Goal: Task Accomplishment & Management: Complete application form

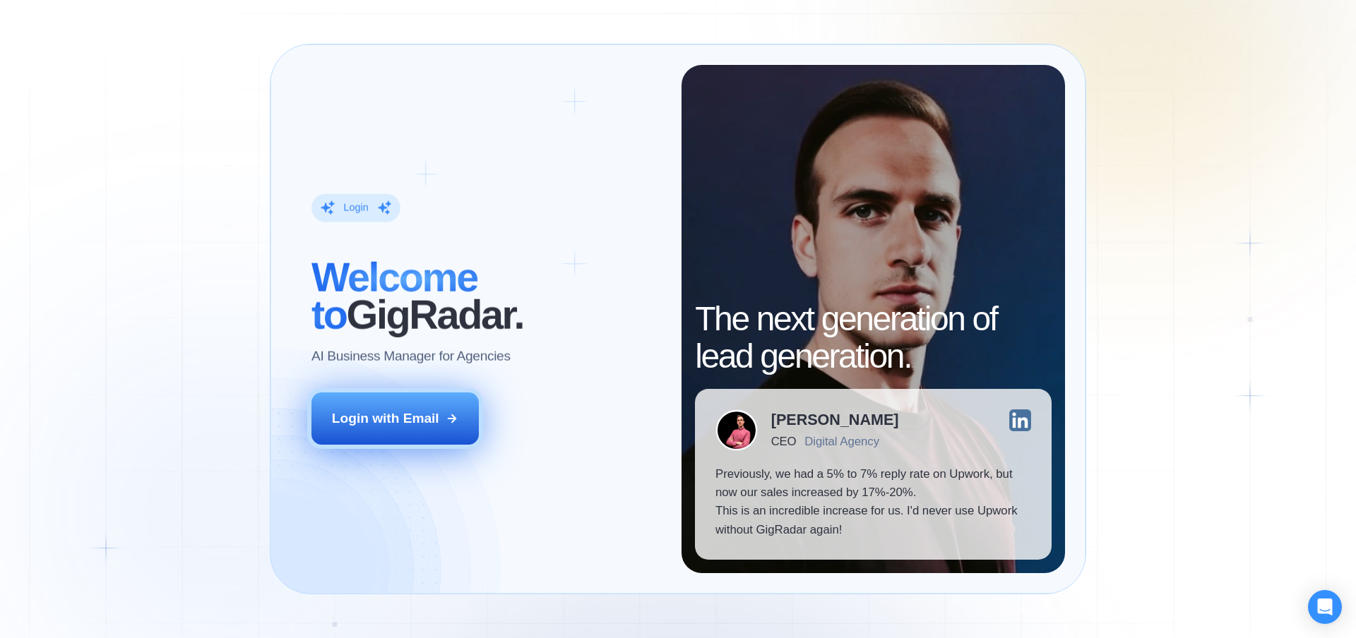
click at [434, 411] on div "Login with Email" at bounding box center [385, 419] width 107 height 18
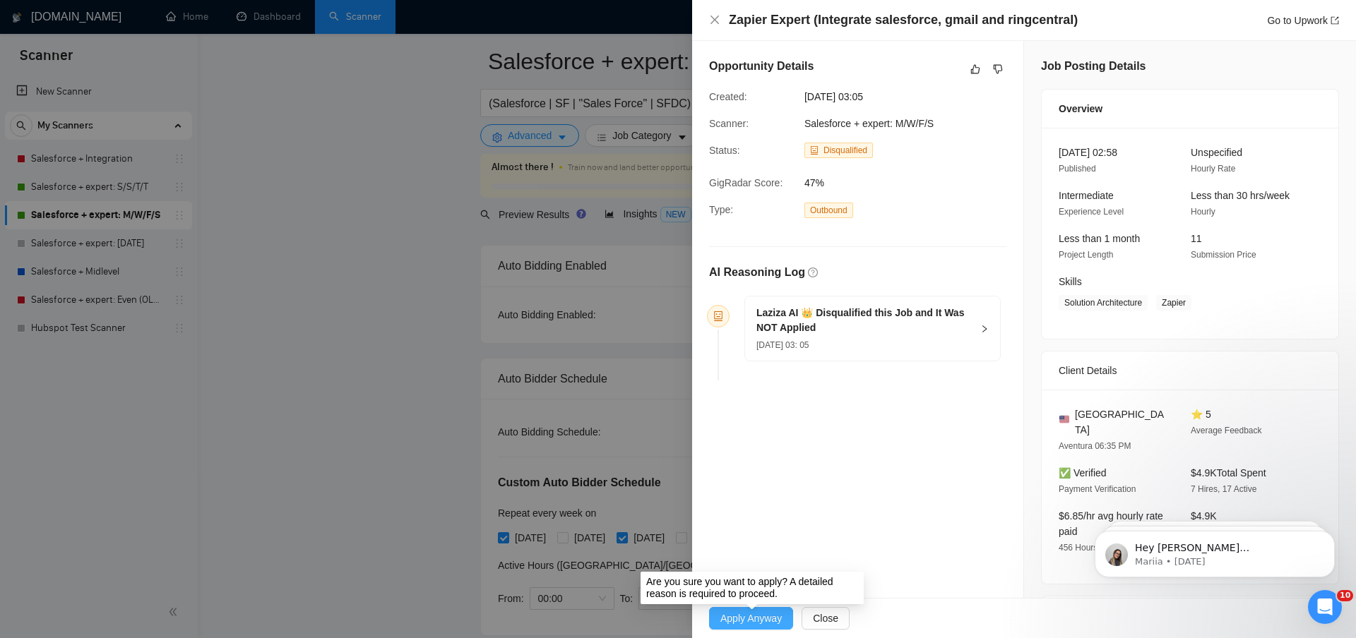
click at [749, 617] on span "Apply Anyway" at bounding box center [750, 619] width 61 height 16
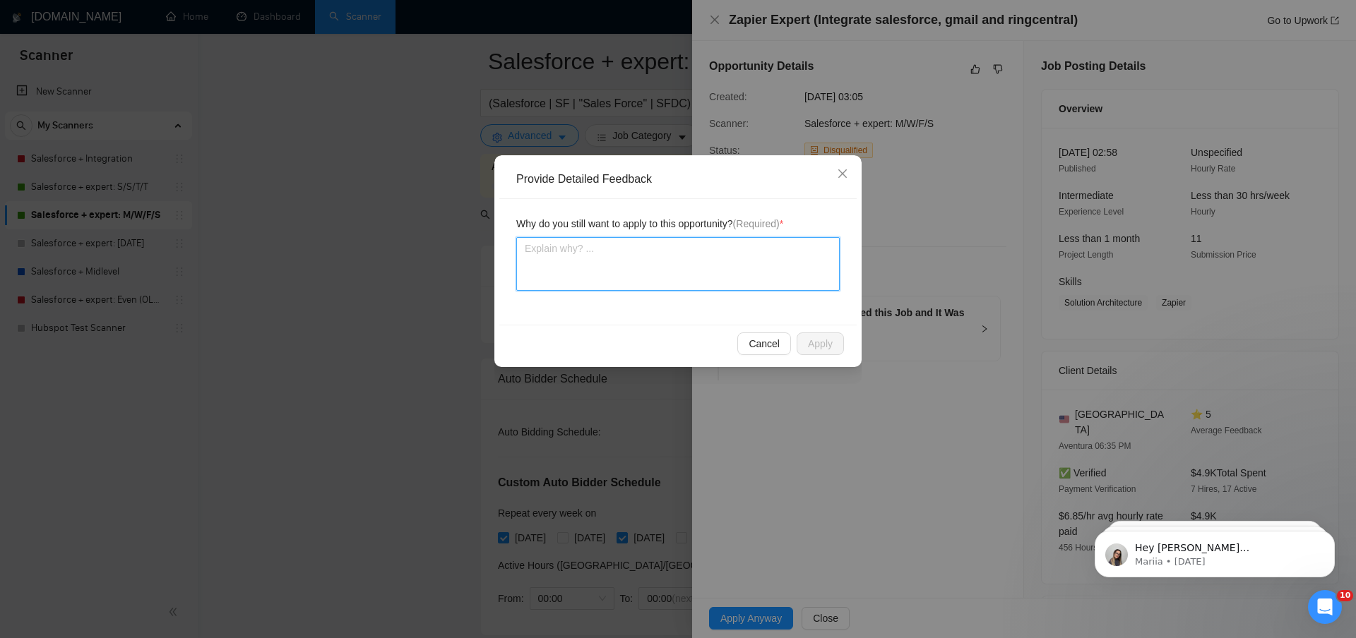
click at [734, 282] on textarea at bounding box center [677, 264] width 323 height 54
type textarea "W"
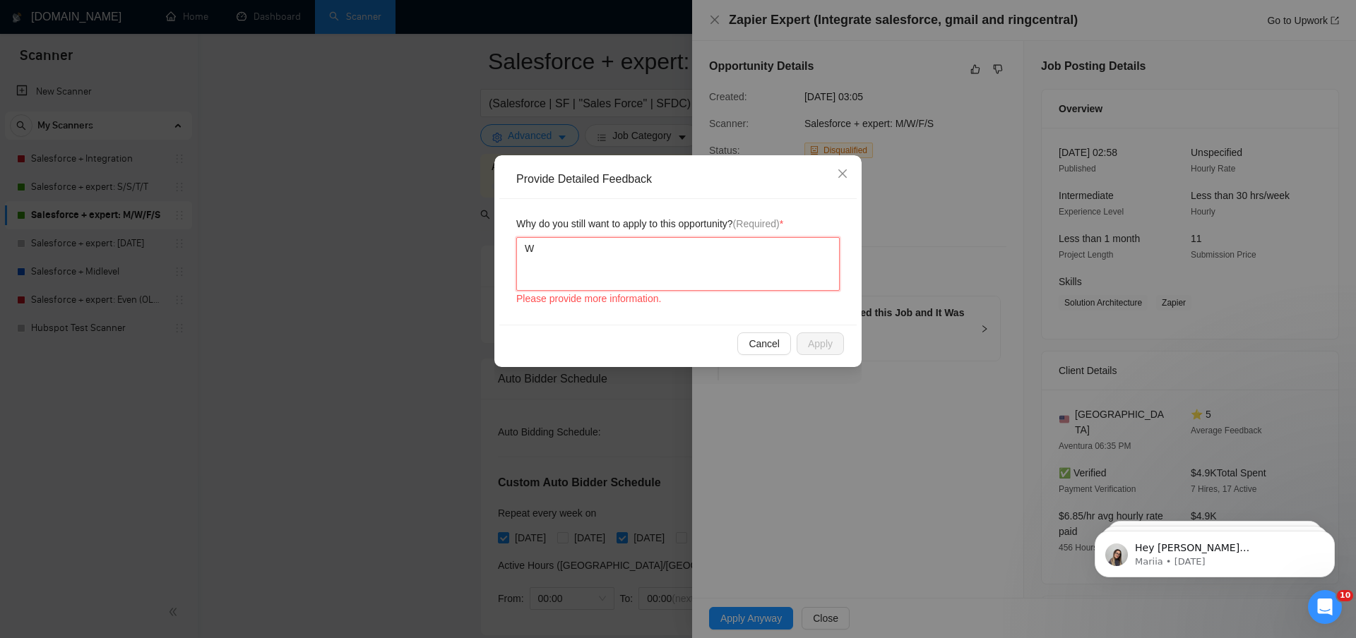
type textarea "We"
type textarea "We c"
type textarea "We ca"
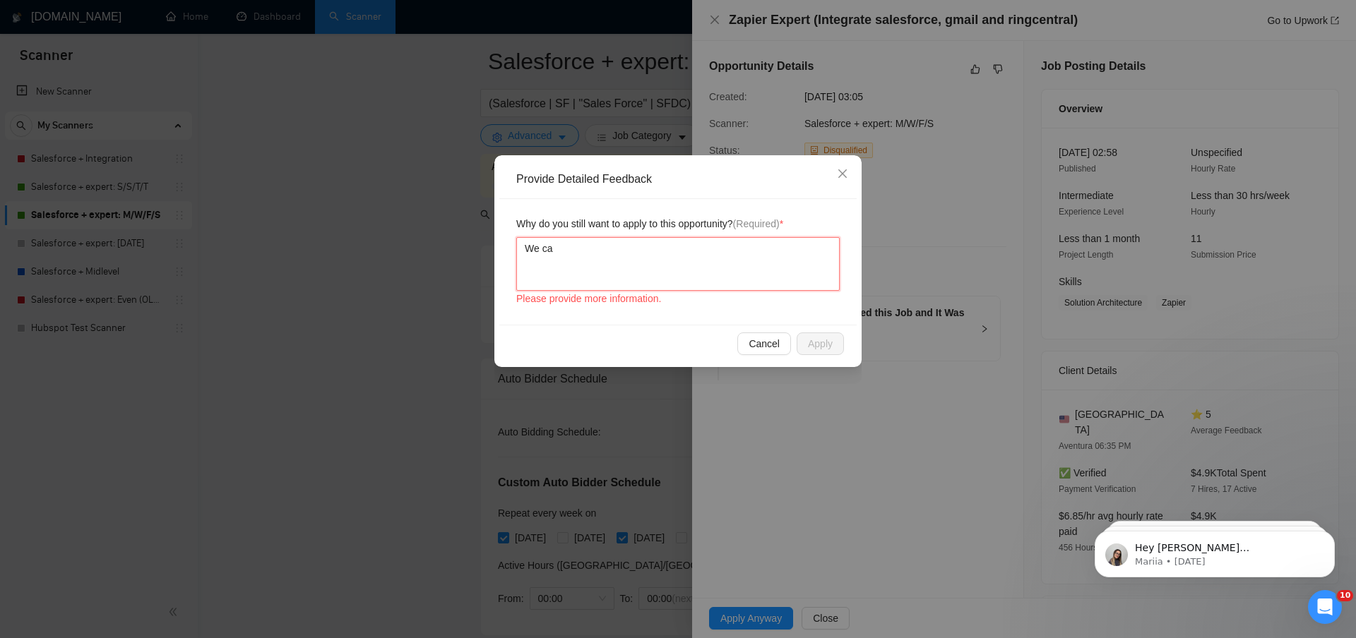
type textarea "We ca"
type textarea "We can"
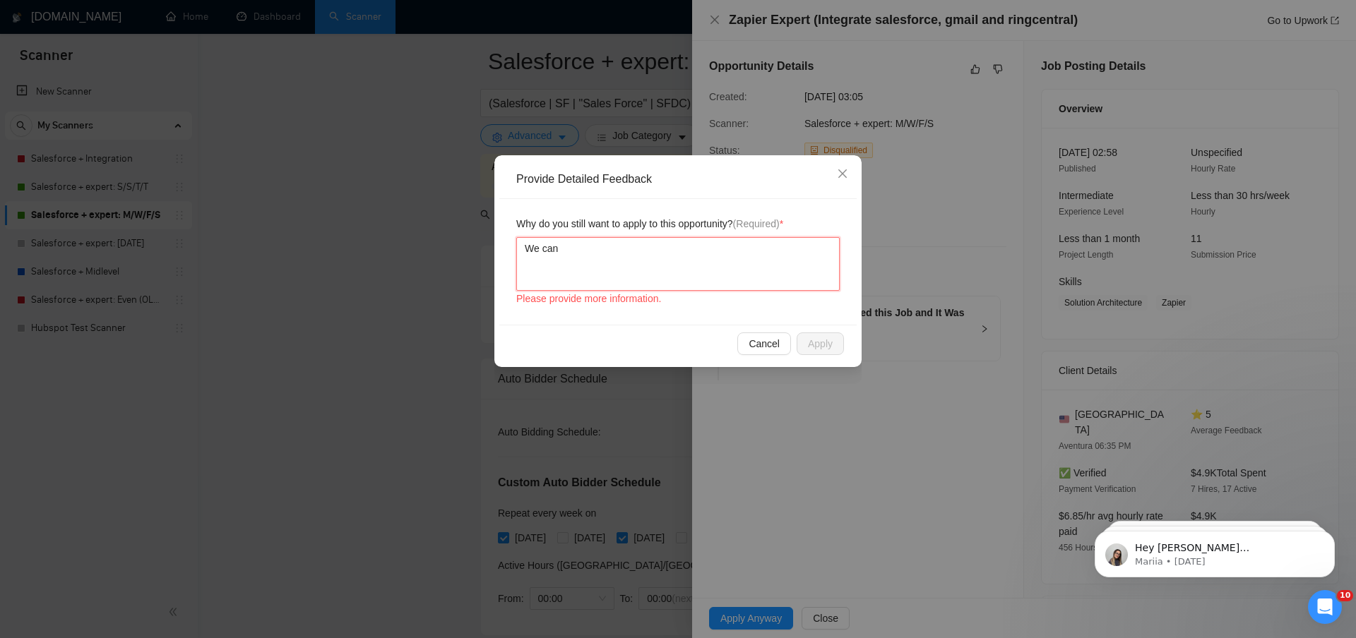
type textarea "We can d"
type textarea "We can do"
type textarea "We can do a"
type textarea "We can do az"
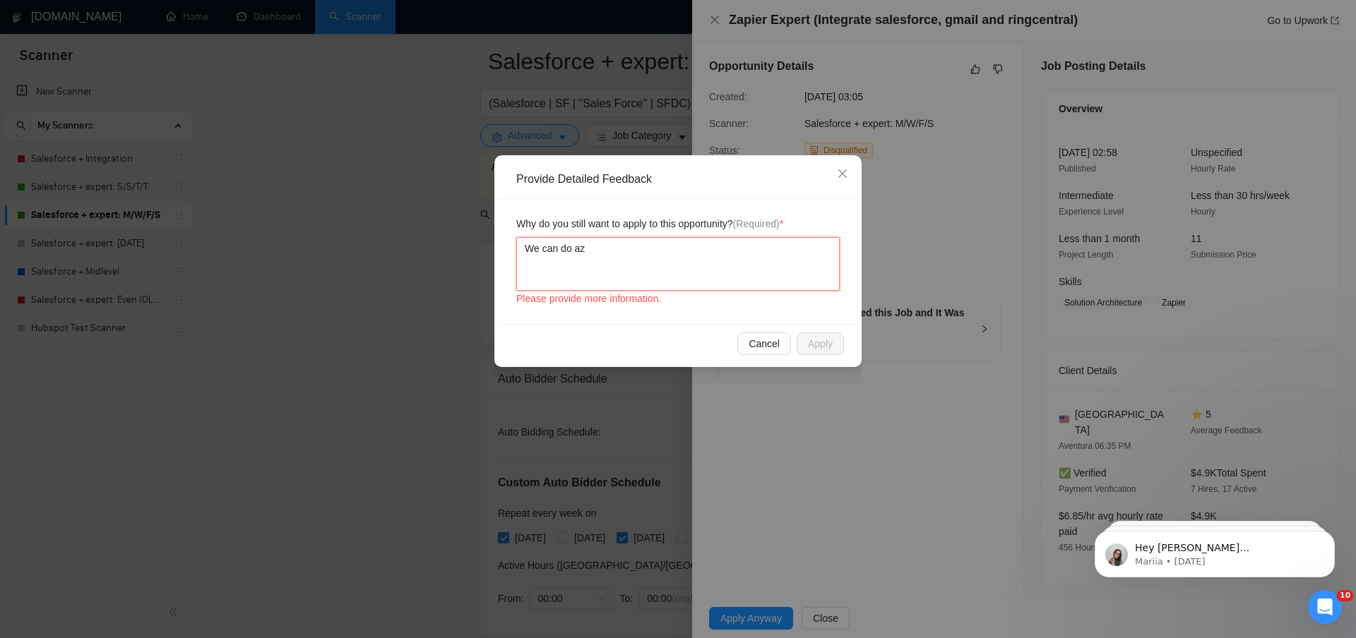
type textarea "We can do a"
type textarea "We can do"
type textarea "We can do z"
type textarea "We can do za"
type textarea "We can do zap"
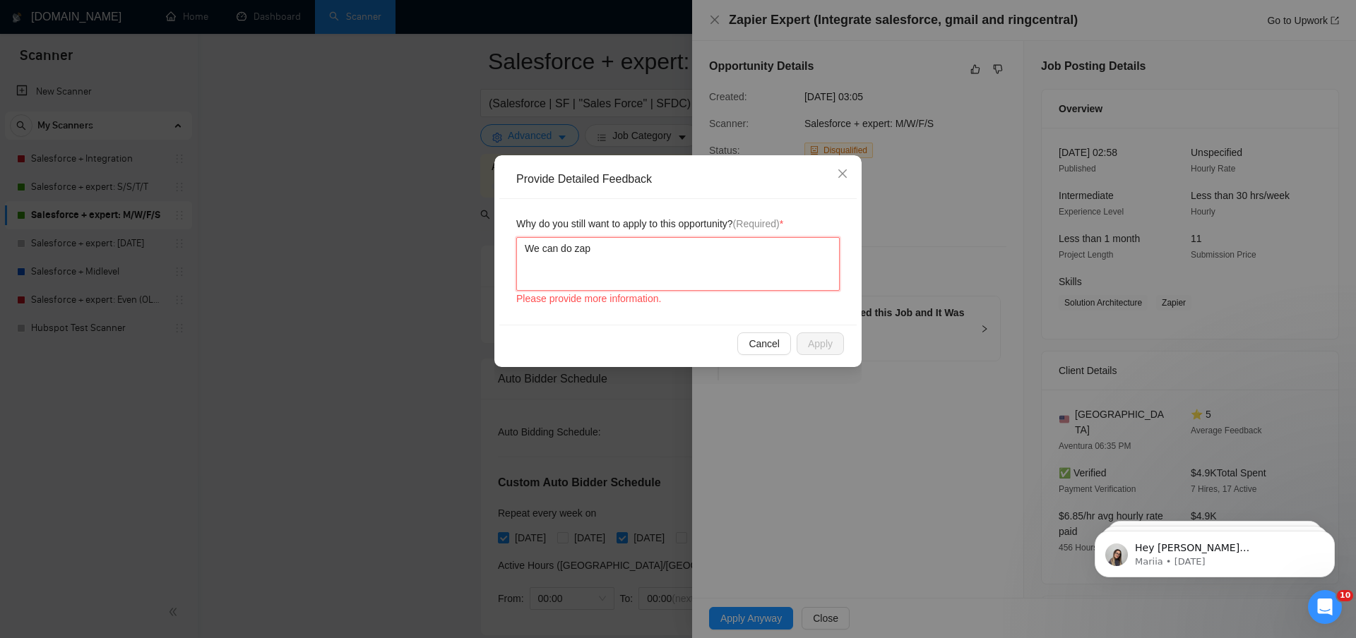
type textarea "We can do za"
type textarea "We can do zap"
type textarea "We can do zapi"
type textarea "We can do zapie"
type textarea "We can do zapier"
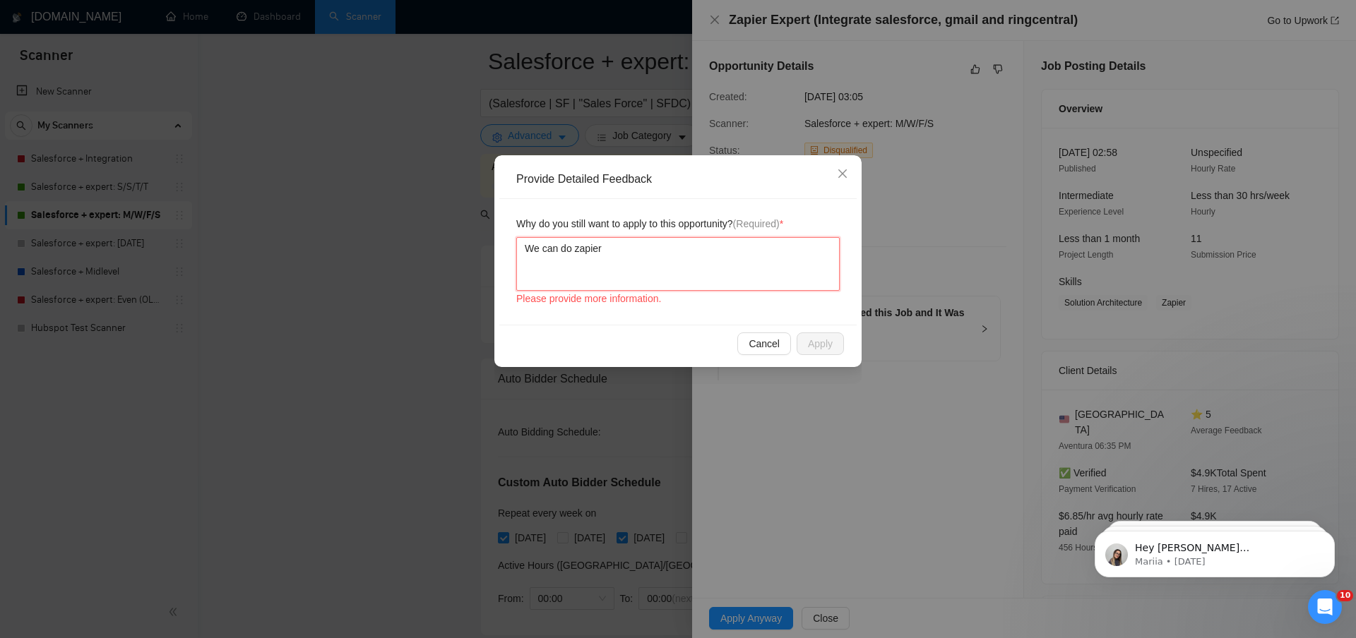
type textarea "We can do zapier"
type textarea "We can do zapier i"
type textarea "We can do zapier in"
type textarea "We can do zapier int"
type textarea "We can do zapier inte"
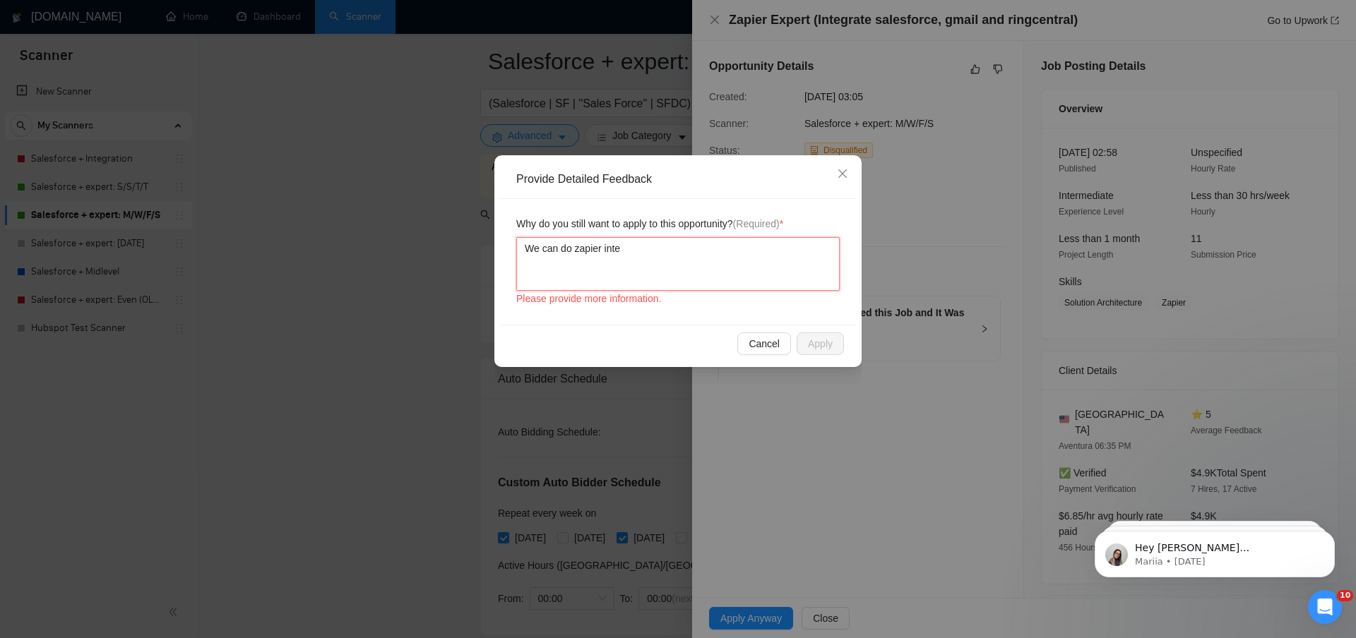
type textarea "We can do zapier integ"
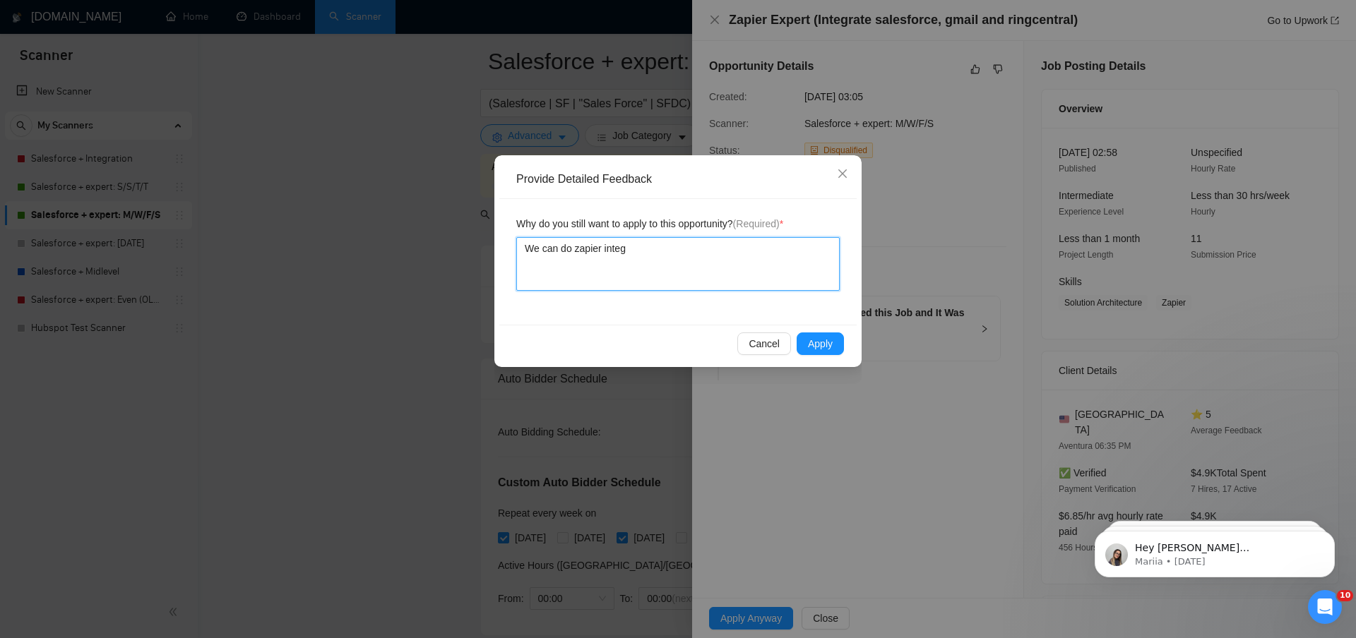
type textarea "We can do zapier intega"
type textarea "We can do zapier integar"
type textarea "We can do zapier integart"
type textarea "We can do zapier integarti"
type textarea "We can do zapier integartio"
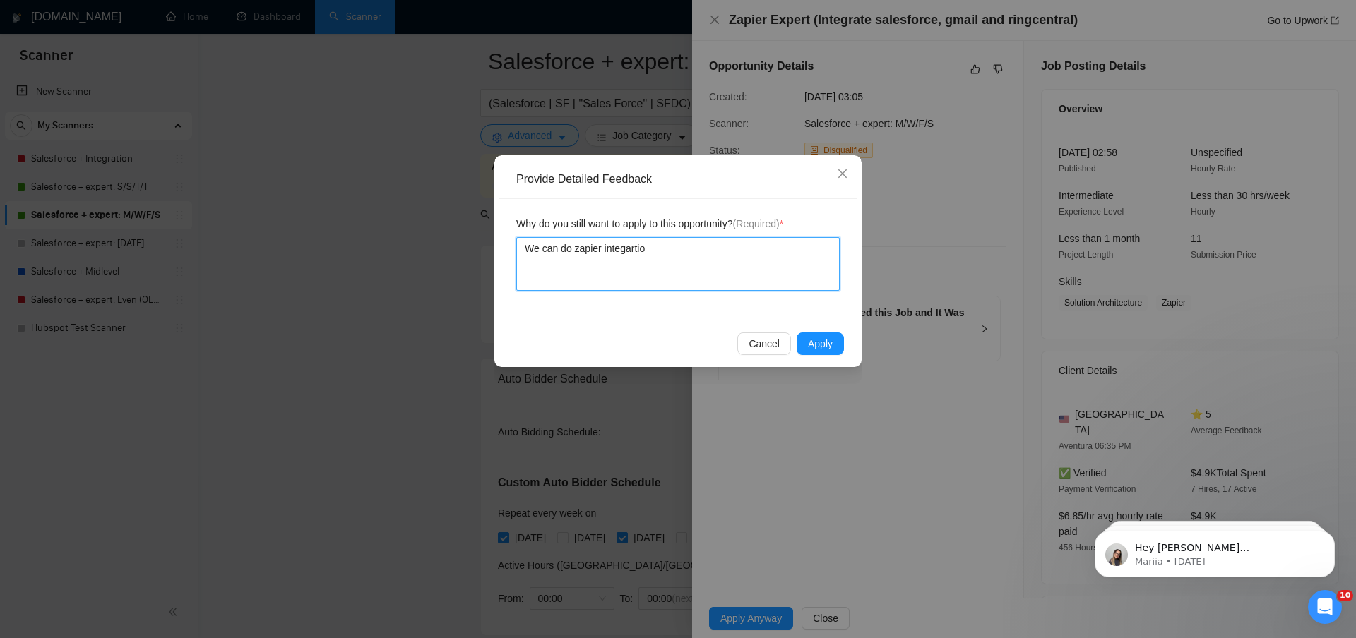
type textarea "We can do zapier integartion"
type textarea "We can do zapier integration"
type textarea "We can do zapier integration w"
type textarea "We can do zapier integration wi"
type textarea "We can do zapier integration wit"
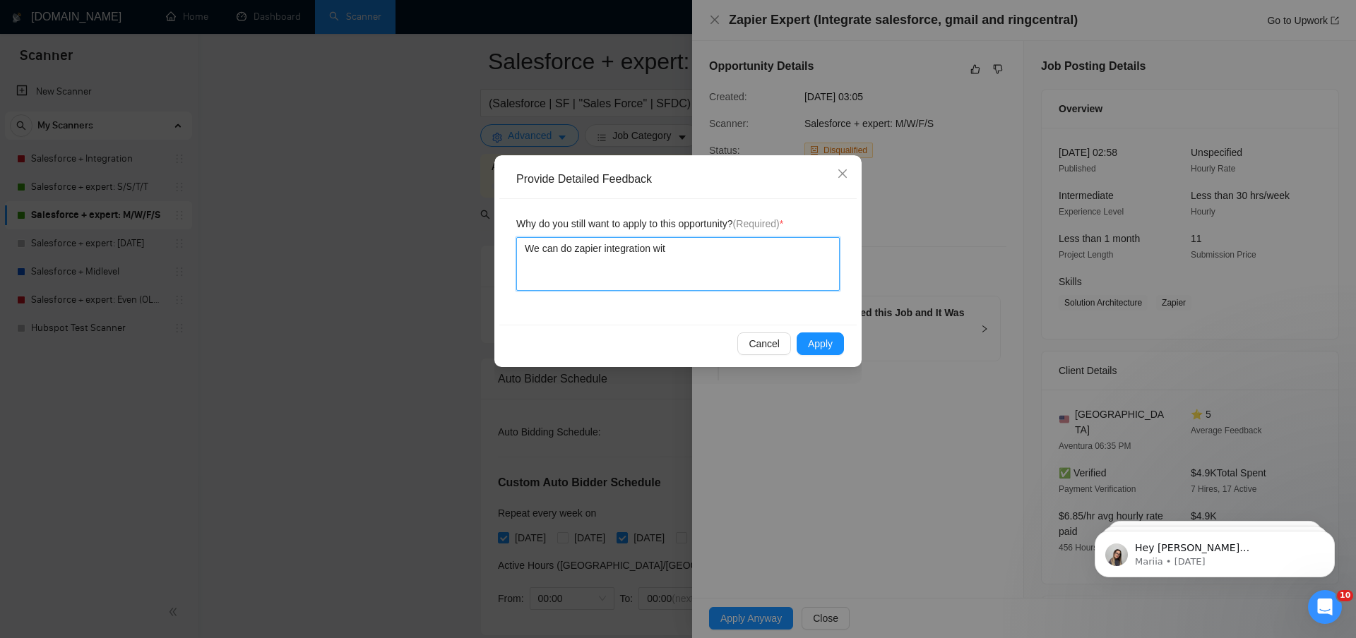
type textarea "We can do zapier integration with"
type textarea "We can do zapier integration with S"
type textarea "We can do zapier integration with Sa"
type textarea "We can do zapier integration with Sal"
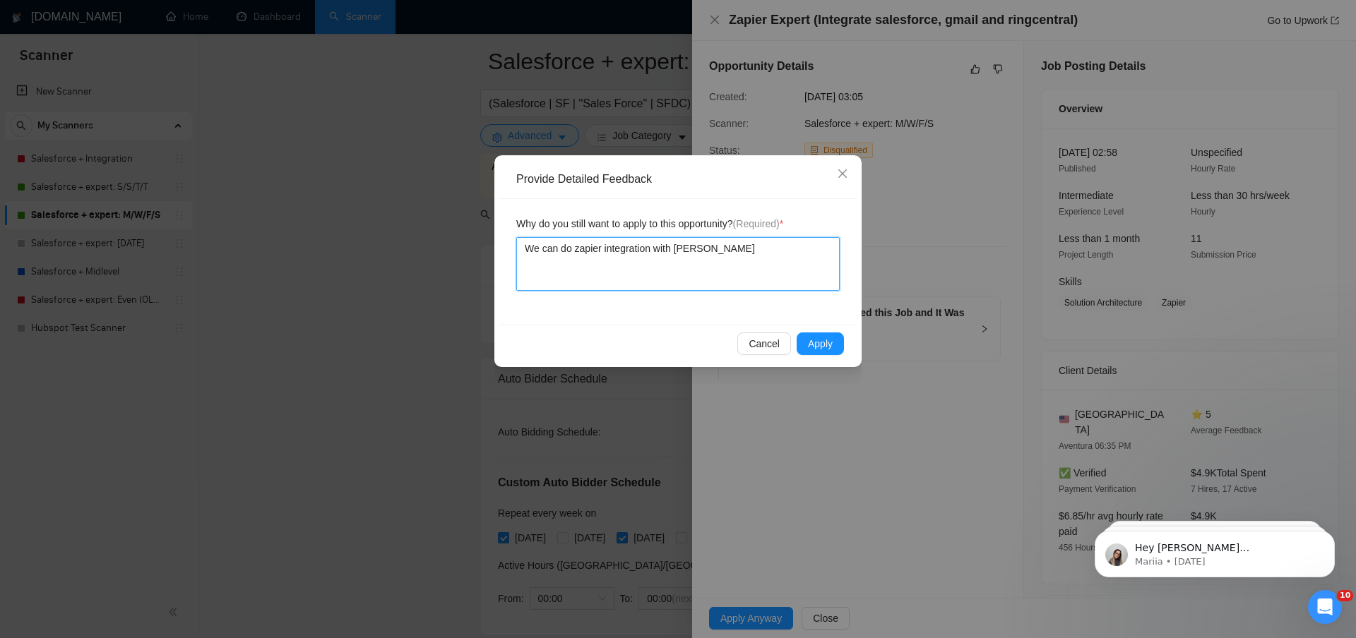
type textarea "We can do zapier integration with Sale"
type textarea "We can do zapier integration with Sales"
type textarea "We can do zapier integration with Salesf"
type textarea "We can do zapier integration with Salesfo"
type textarea "We can do zapier integration with Salesfor"
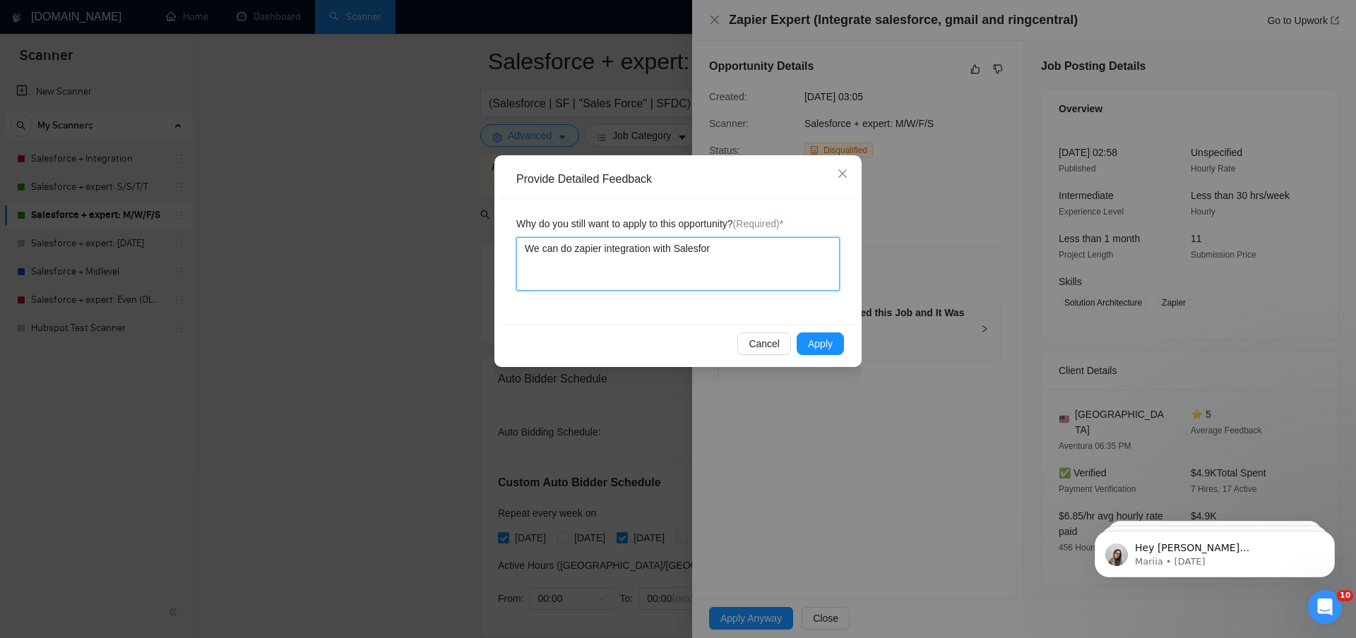
type textarea "We can do zapier integration with Salesforc"
type textarea "We can do zapier integration with Salesforce"
type textarea "We can do zapier integration with Salesforce a"
type textarea "We can do zapier integration with Salesforce an"
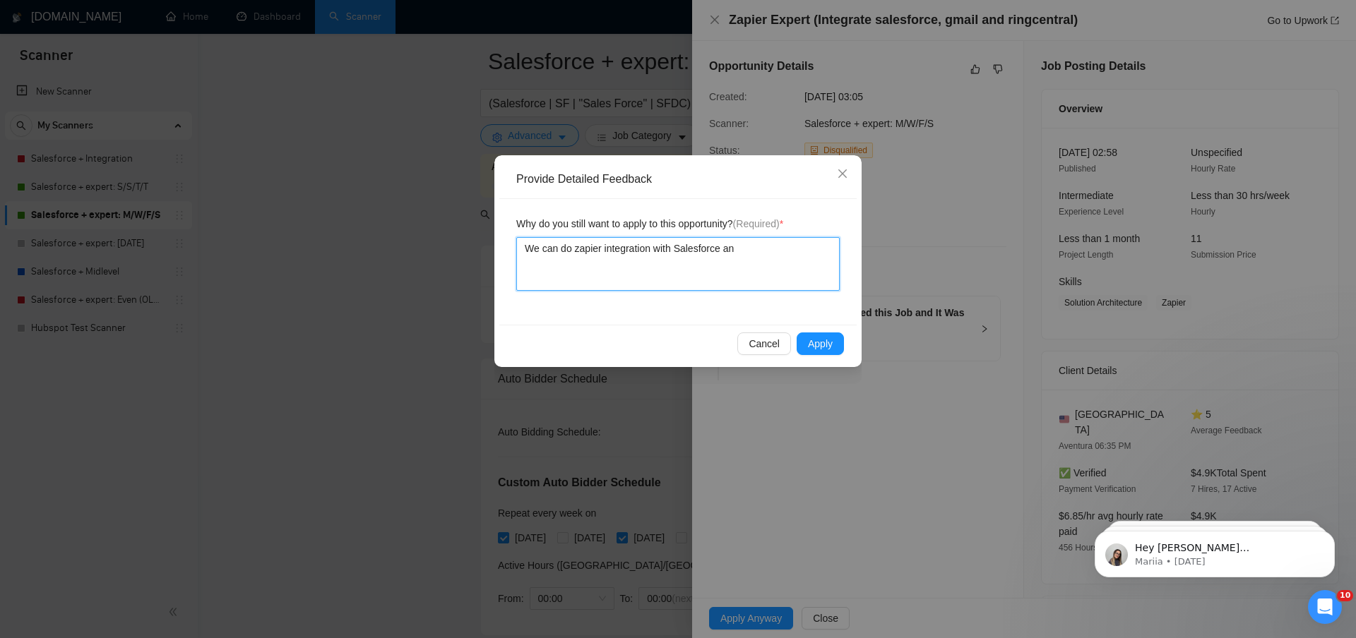
type textarea "We can do zapier integration with Salesforce and"
type textarea "We can do zapier integration with Salesforce and o"
type textarea "We can do zapier integration with Salesforce and ot"
type textarea "We can do zapier integration with Salesforce and oth"
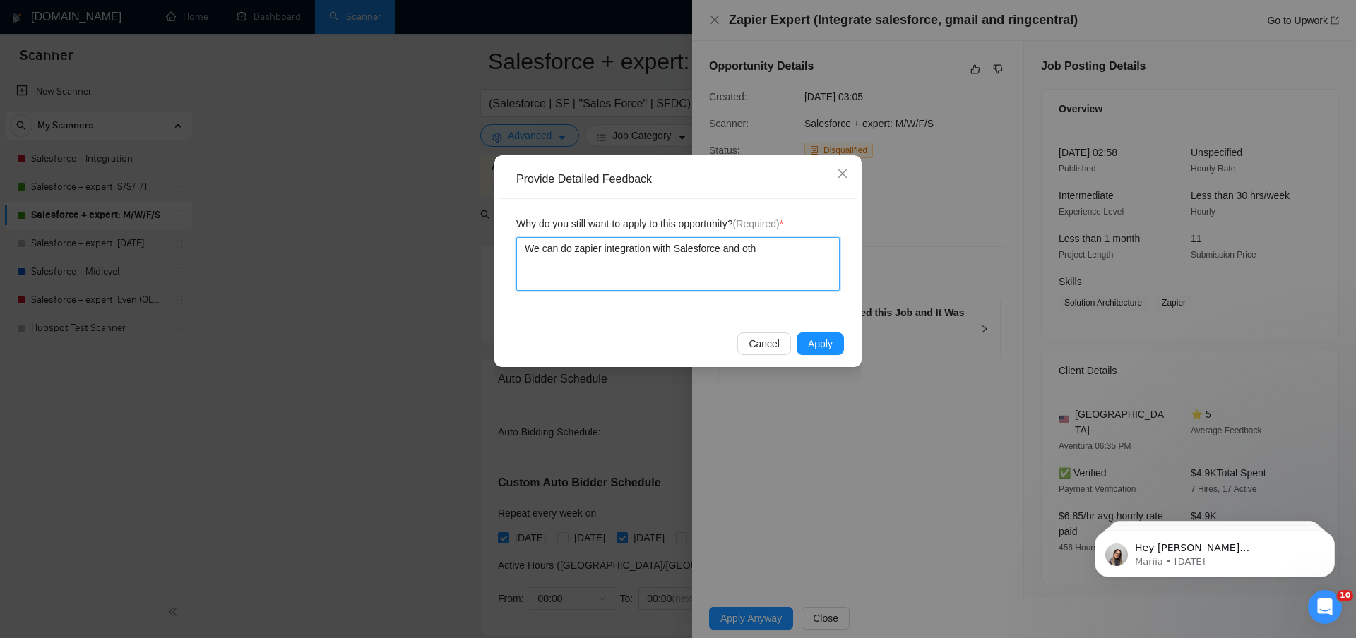
type textarea "We can do zapier integration with Salesforce and othe"
type textarea "We can do zapier integration with Salesforce and other"
type textarea "We can do zapier integration with Salesforce and other a"
type textarea "We can do zapier integration with Salesforce and other ap"
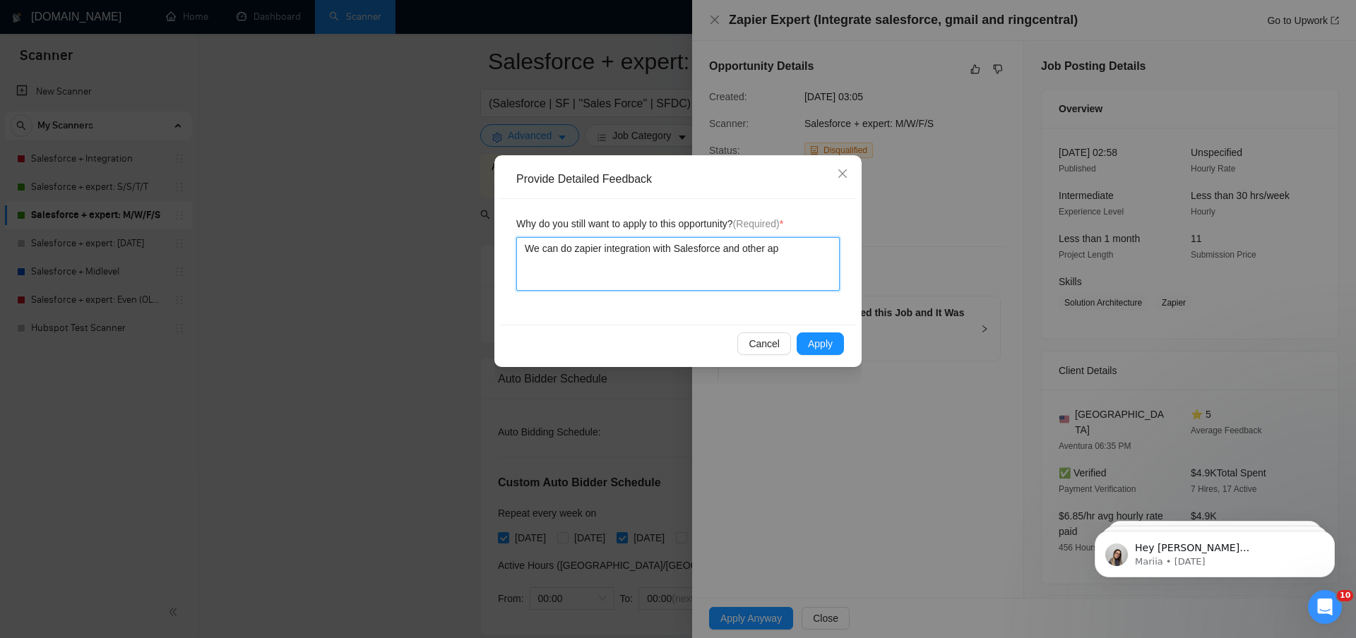
type textarea "We can do zapier integration with Salesforce and other app"
type textarea "We can do zapier integration with Salesforce and other appi"
type textarea "We can do zapier integration with Salesforce and other appio"
type textarea "We can do zapier integration with Salesforce and other appioc"
type textarea "We can do zapier integration with Salesforce and other appio"
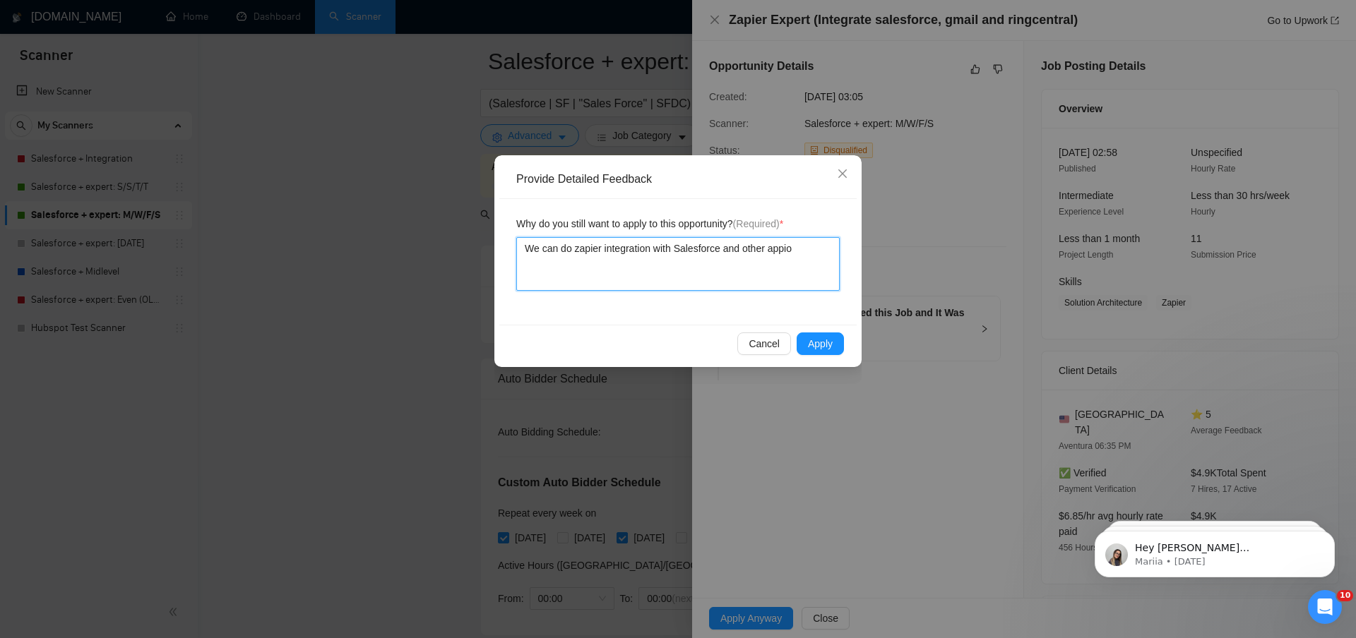
type textarea "We can do zapier integration with Salesforce and other appi"
type textarea "We can do zapier integration with Salesforce and other app"
type textarea "We can do zapier integration with Salesforce and other appl"
type textarea "We can do zapier integration with Salesforce and other appli"
type textarea "We can do zapier integration with Salesforce and other applic"
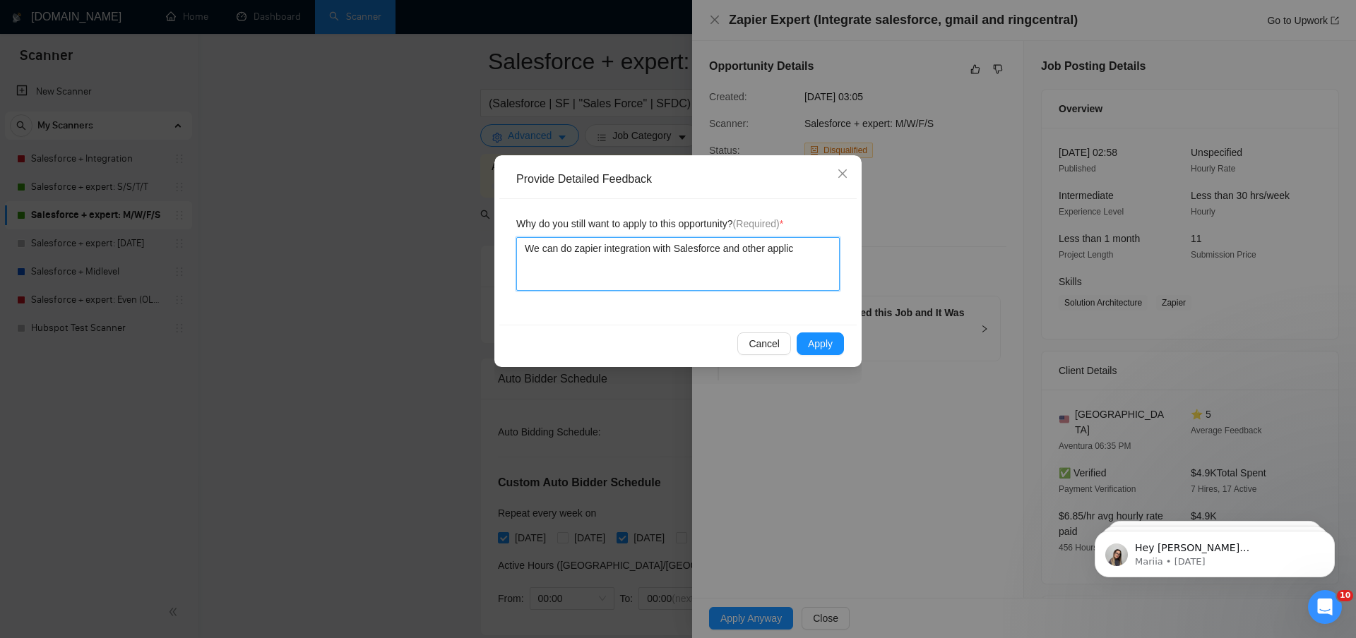
type textarea "We can do zapier integration with Salesforce and other applica"
type textarea "We can do zapier integration with Salesforce and other applicat"
type textarea "We can do zapier integration with Salesforce and other applicati"
type textarea "We can do zapier integration with Salesforce and other applicatio"
type textarea "We can do zapier integration with Salesforce and other application"
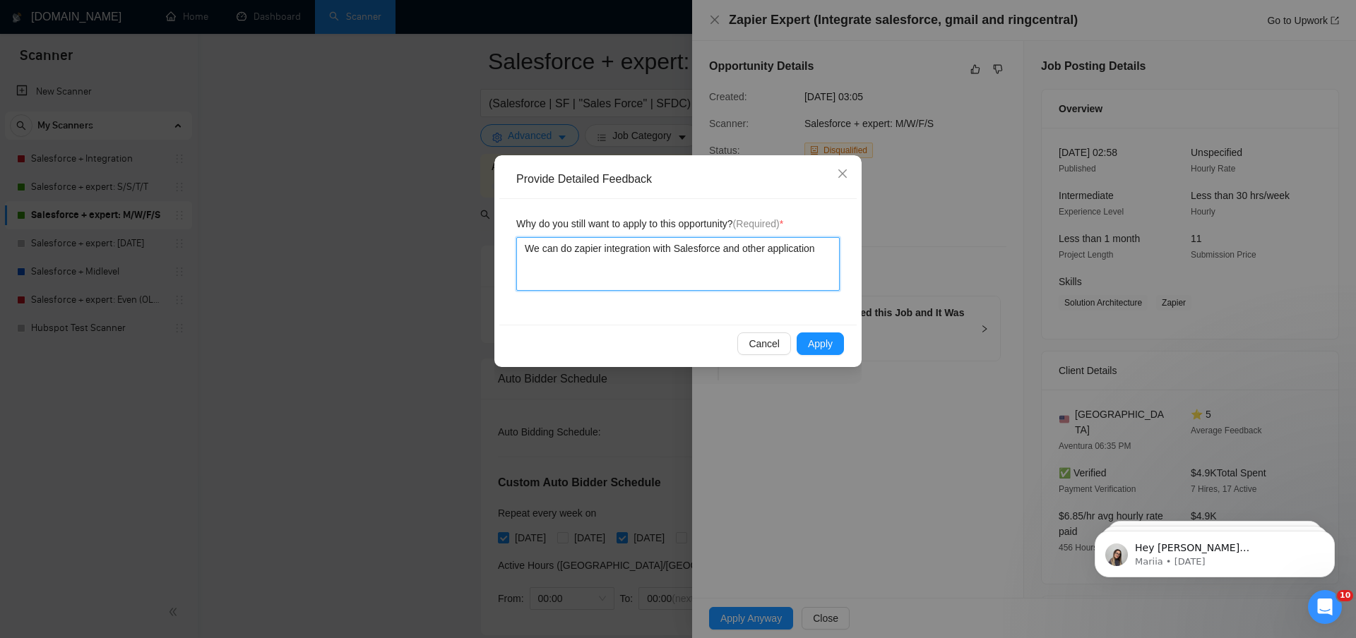
type textarea "We can do zapier integration with Salesforce and other applications"
type textarea "We can do zapier integration with Salesforce and other applications."
click at [828, 344] on span "Apply" at bounding box center [820, 344] width 25 height 16
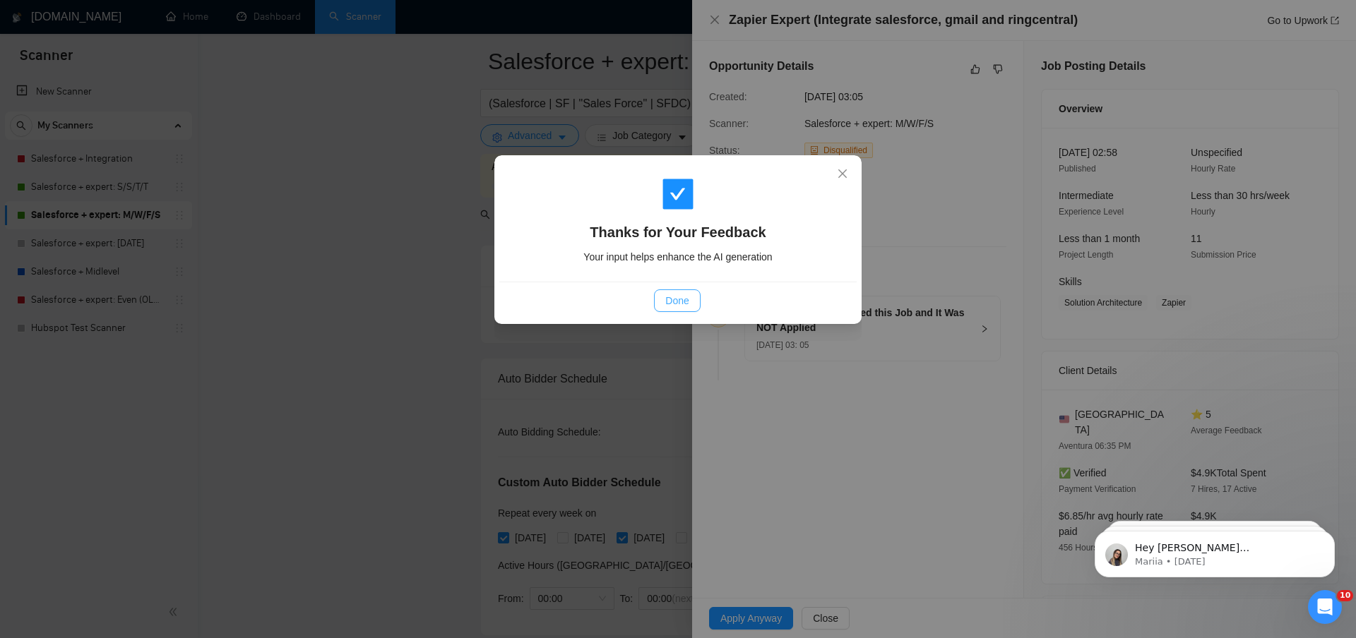
click at [679, 302] on span "Done" at bounding box center [676, 301] width 23 height 16
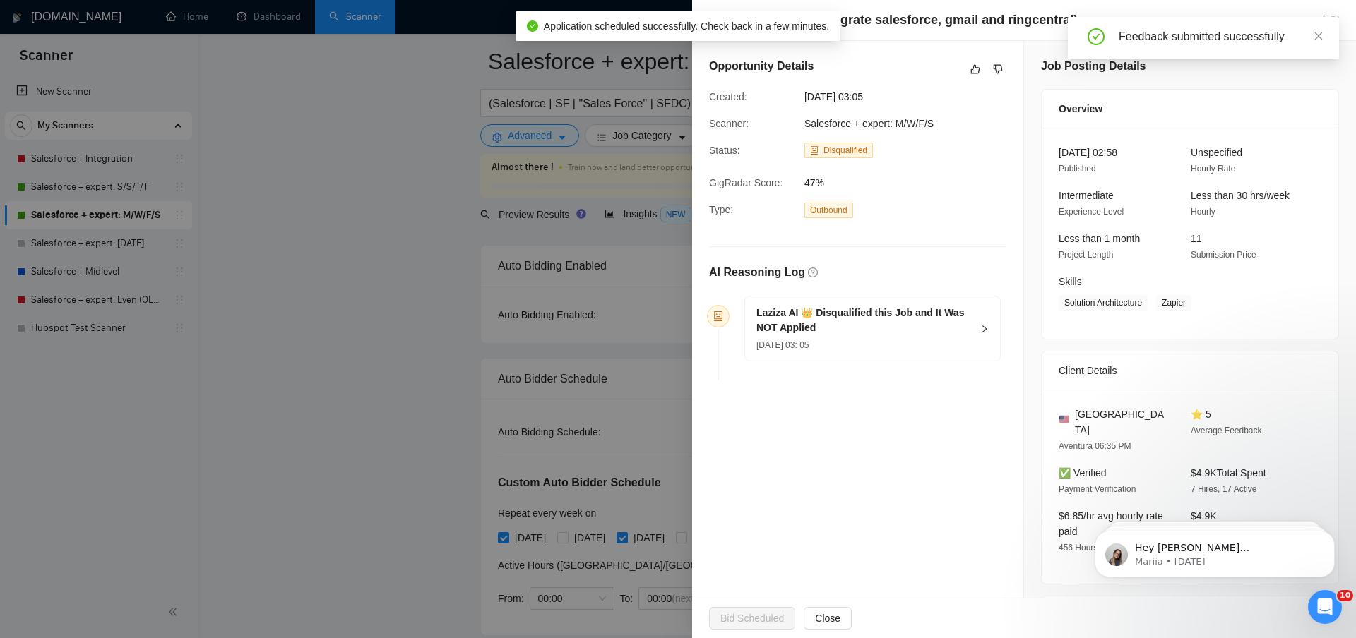
click at [757, 161] on div "Status:" at bounding box center [750, 153] width 95 height 21
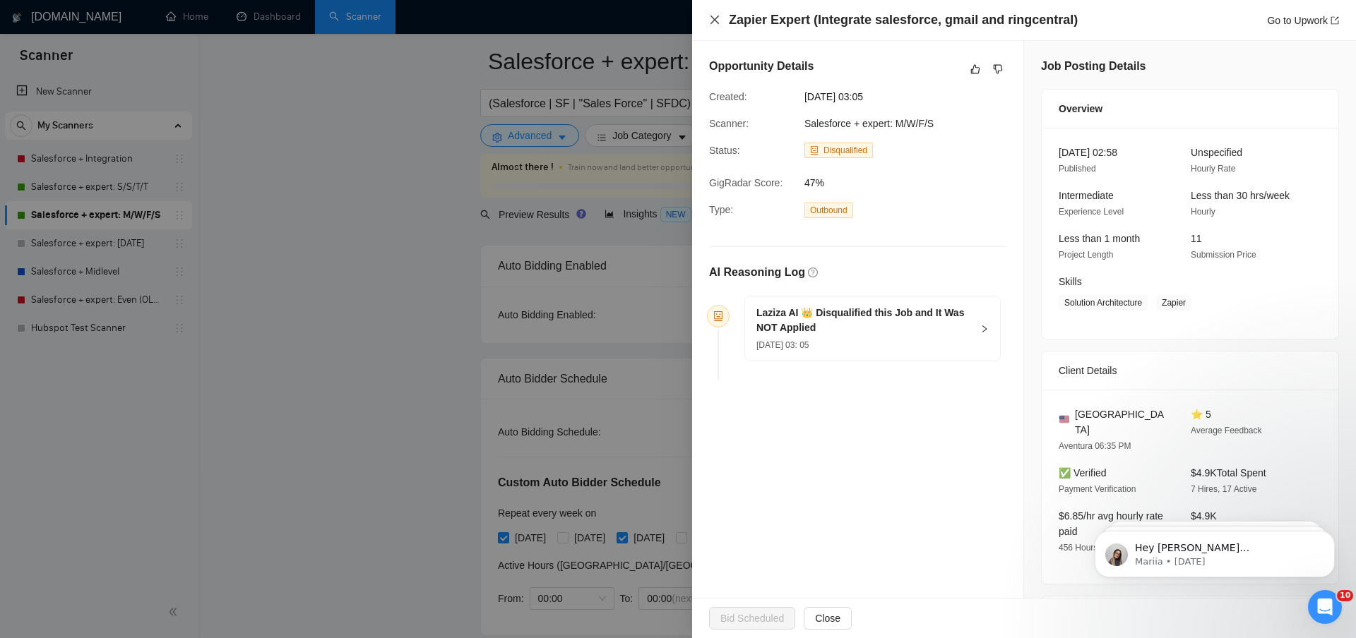
click at [711, 20] on icon "close" at bounding box center [714, 19] width 11 height 11
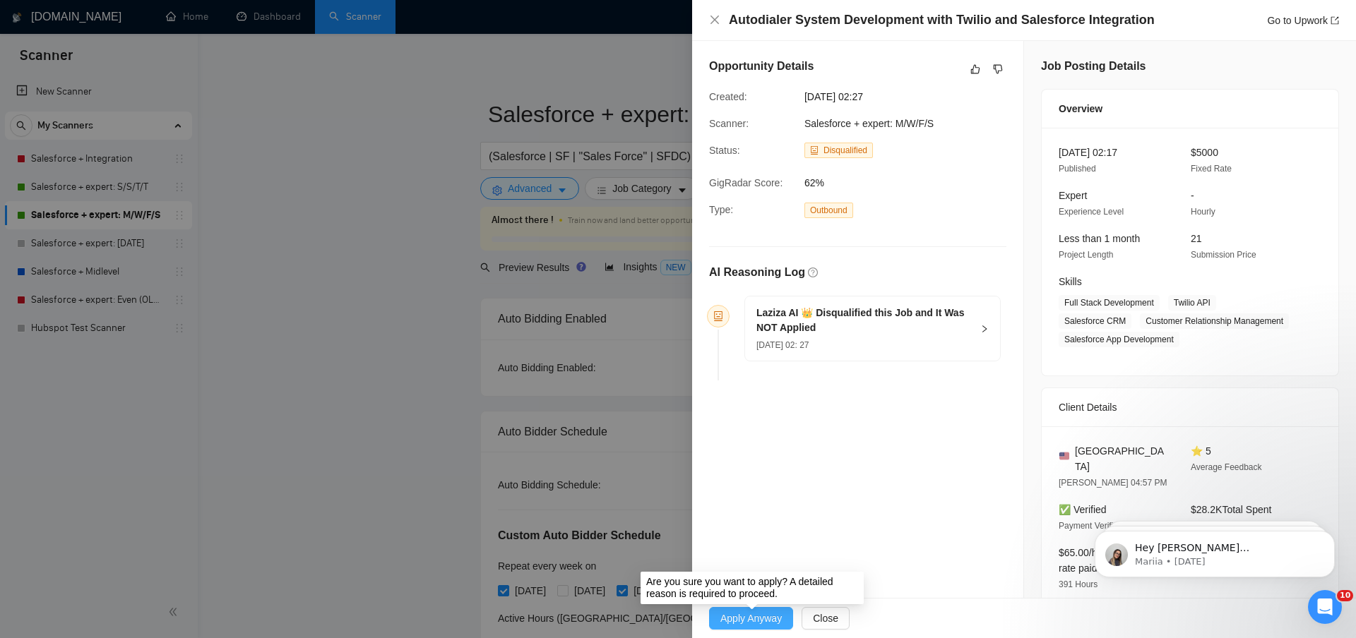
click at [741, 624] on span "Apply Anyway" at bounding box center [750, 619] width 61 height 16
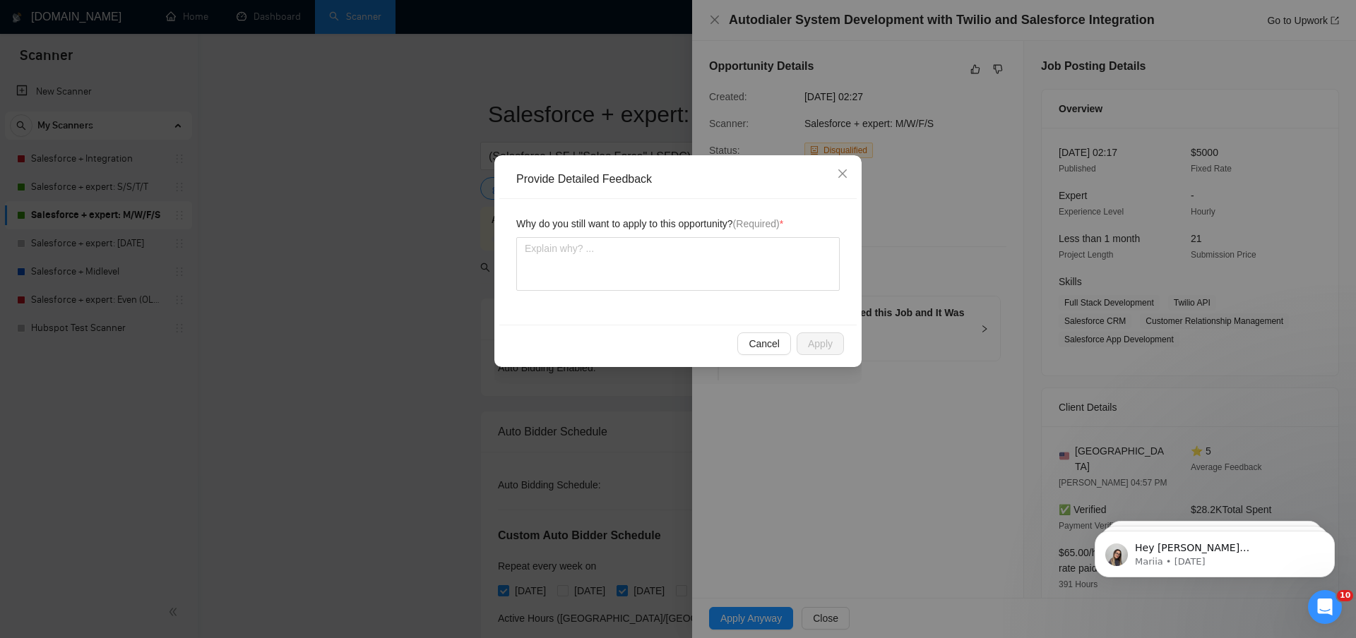
click at [648, 291] on div "Why do you still want to apply to this opportunity? (Required) *" at bounding box center [677, 262] width 357 height 126
click at [646, 268] on textarea at bounding box center [677, 264] width 323 height 54
type textarea "W"
type textarea "We"
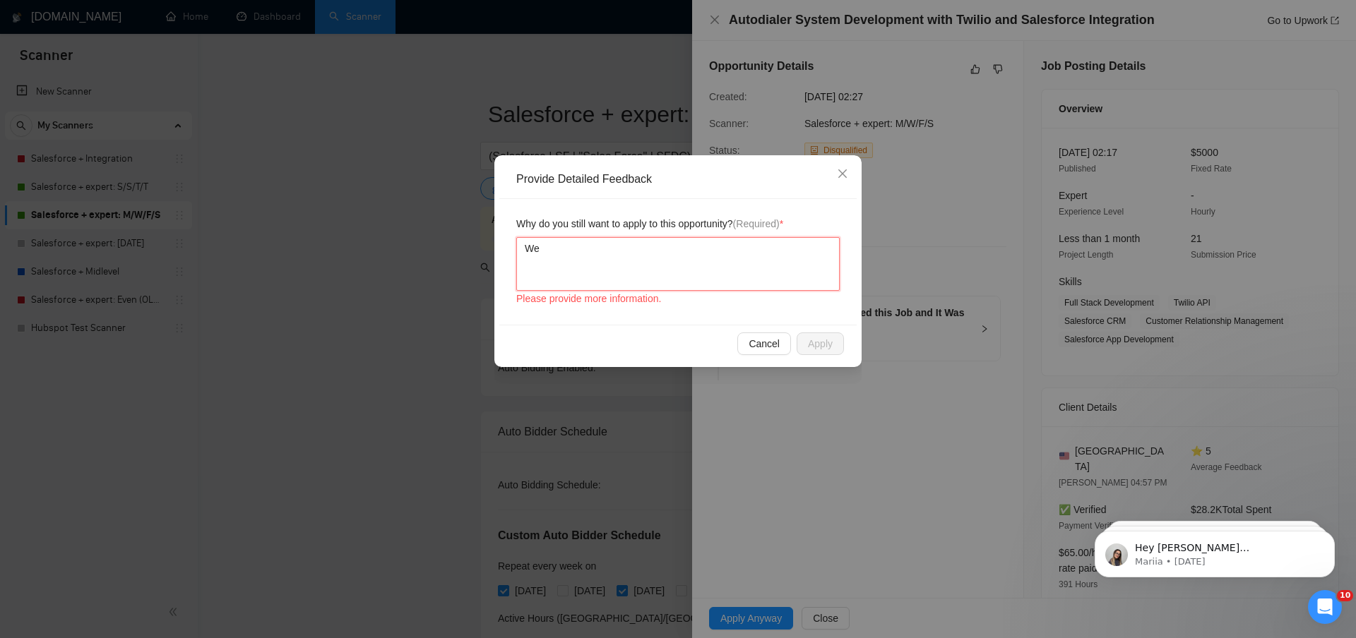
type textarea "We h"
type textarea "We ha"
type textarea "We hav"
type textarea "We have"
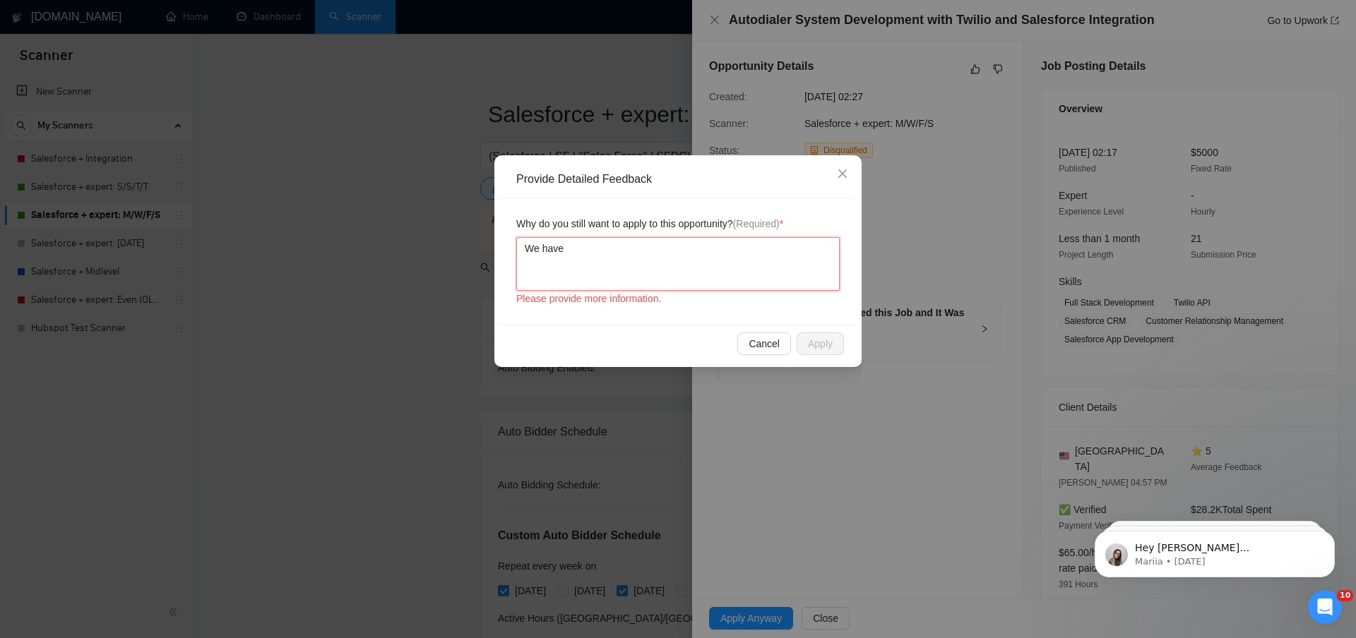
type textarea "We have e"
type textarea "We have ex"
type textarea "We have exe"
type textarea "We have exer"
type textarea "We have exere"
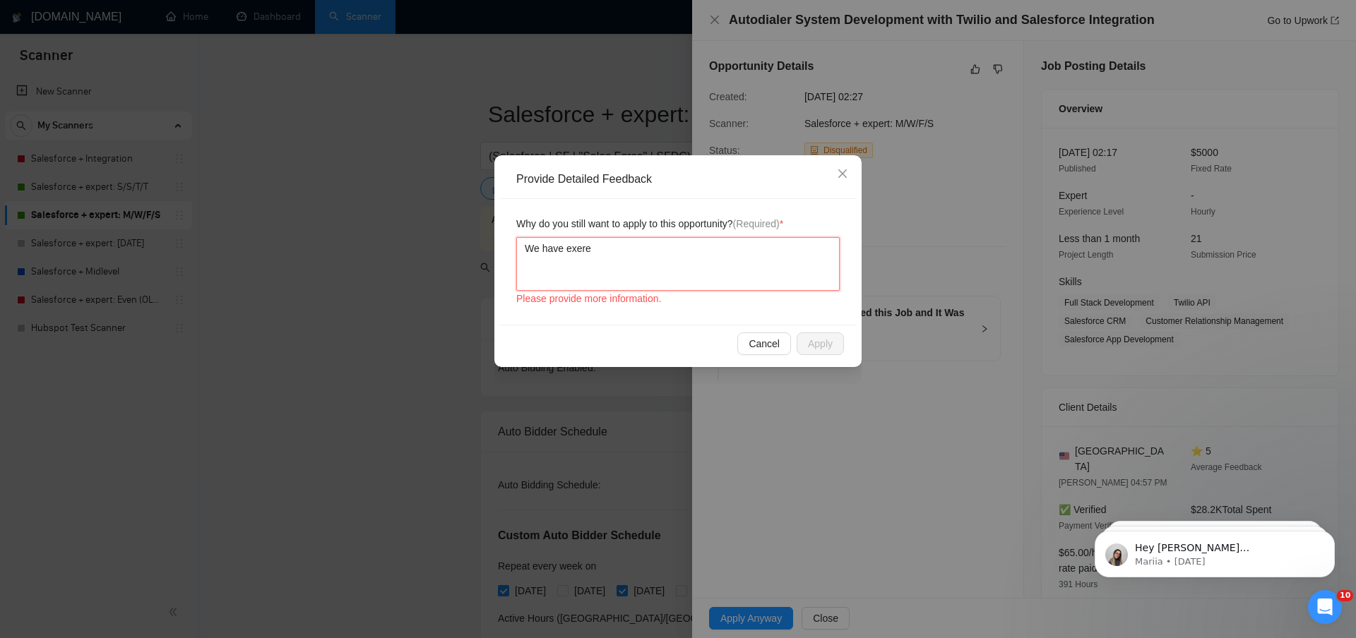
type textarea "We have exer"
type textarea "We have exe"
type textarea "We have ex"
type textarea "We have exp"
type textarea "We have expe"
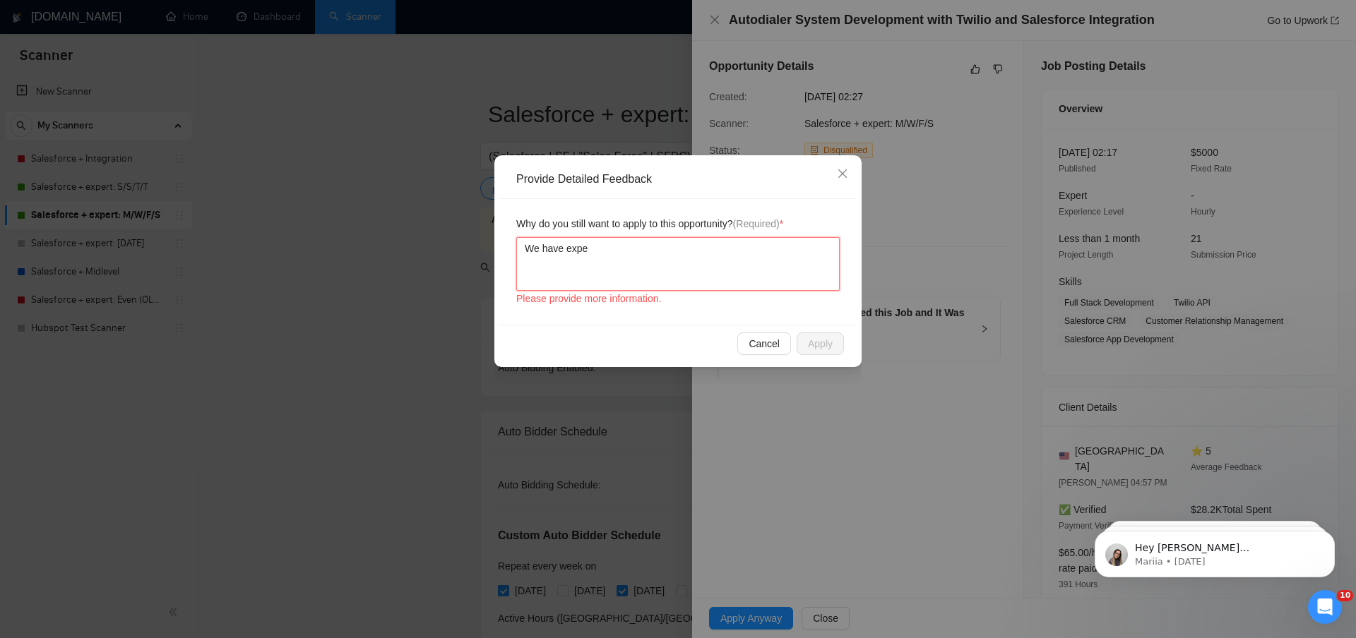
type textarea "We have expei"
type textarea "We have expeie"
type textarea "We have expeien"
type textarea "We have expeiene"
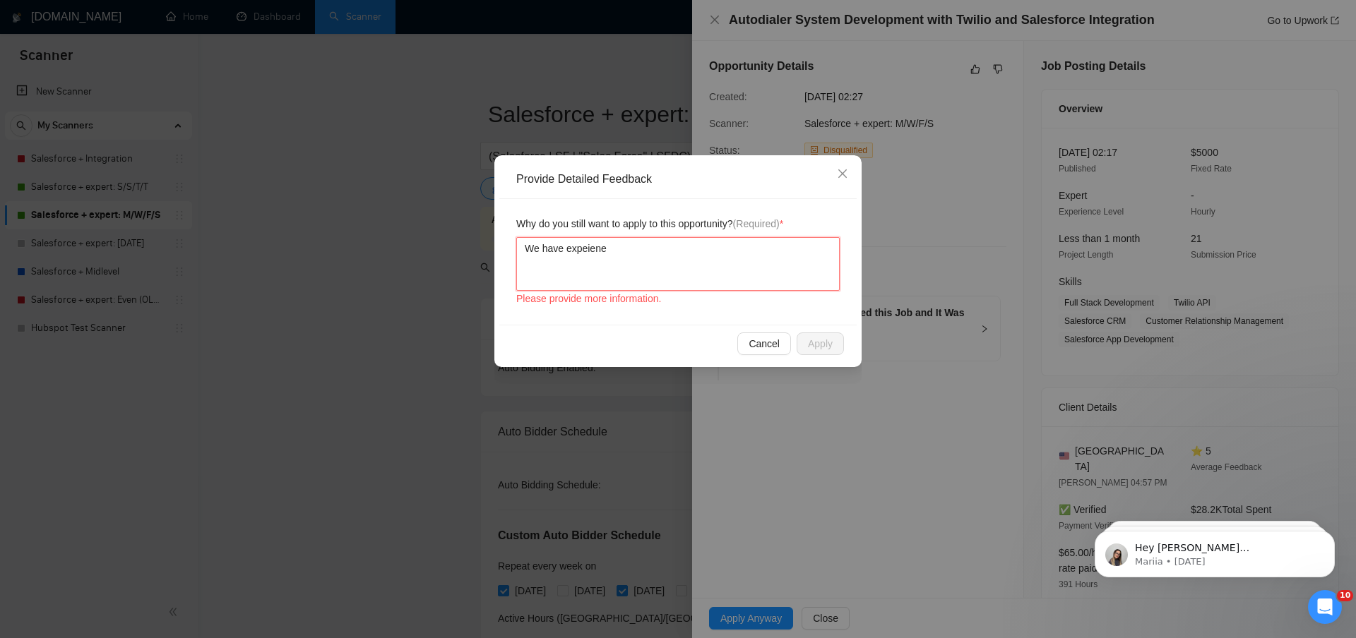
type textarea "We have expeiene"
type textarea "We have expeien"
type textarea "We have expeie"
type textarea "We have expei"
type textarea "We have expe"
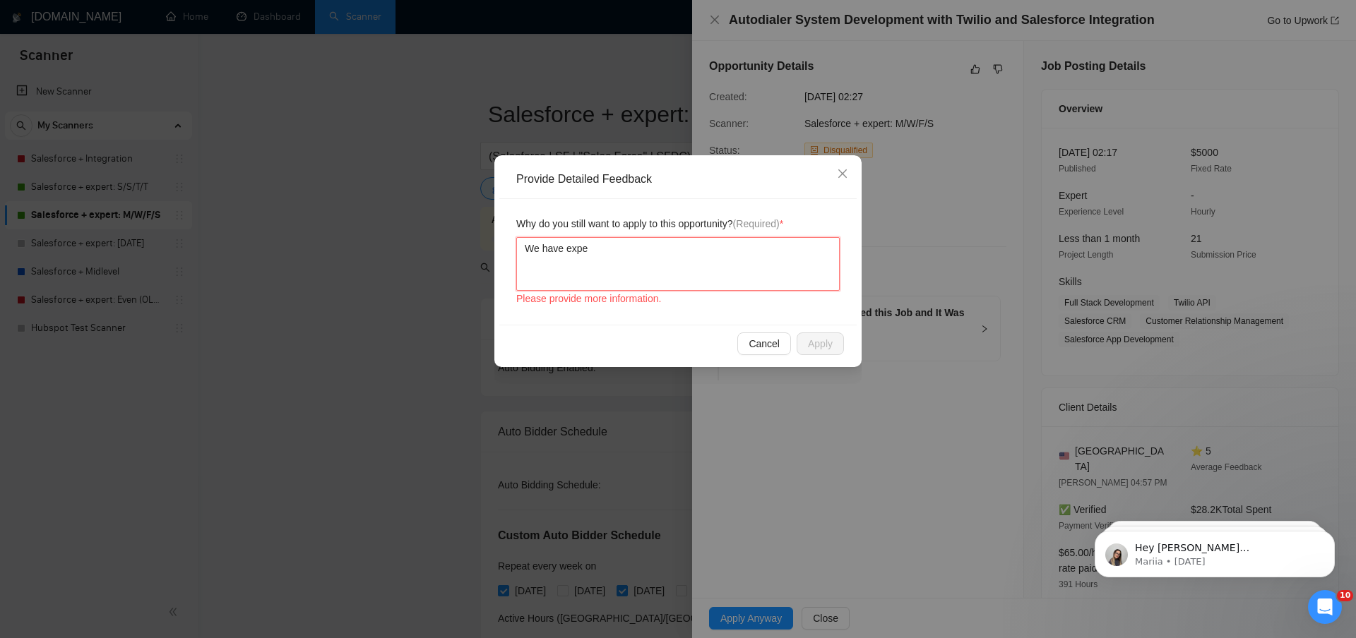
type textarea "We have exper"
type textarea "We have experi"
type textarea "We have experiu"
type textarea "We have experiue"
type textarea "We have experiuen"
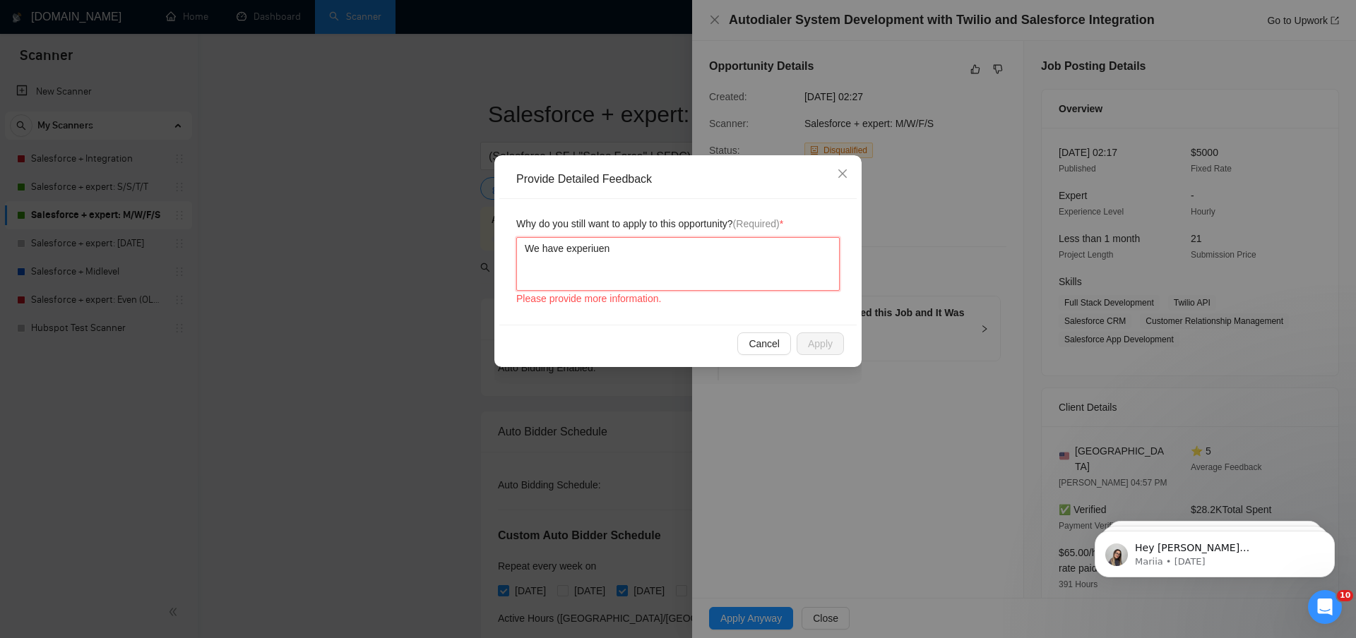
type textarea "We have experiuenc"
type textarea "We have experiuence"
type textarea "We have experience"
type textarea "We have experience i"
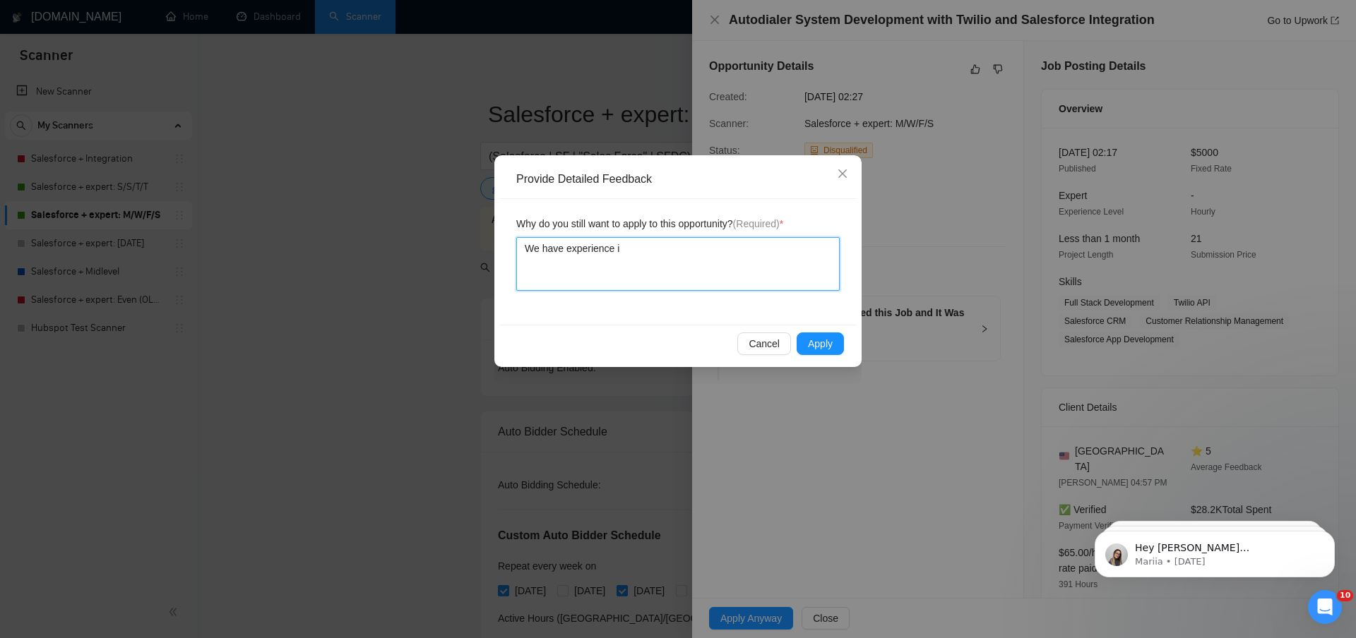
type textarea "We have experience in"
type textarea "We have experience int"
type textarea "We have experience intg"
type textarea "We have experience intga"
type textarea "We have experience intgat"
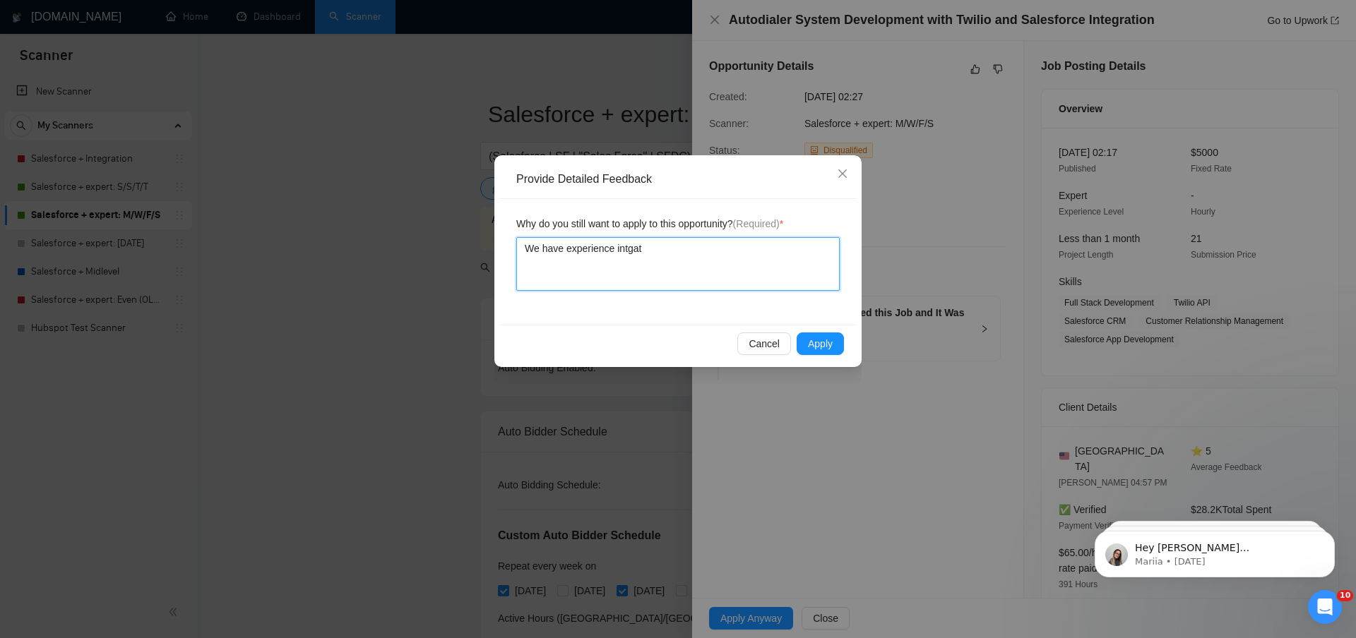
type textarea "We have experience intga"
type textarea "We have experience intg"
type textarea "We have experience int"
type textarea "We have experience inte"
type textarea "We have experience integ"
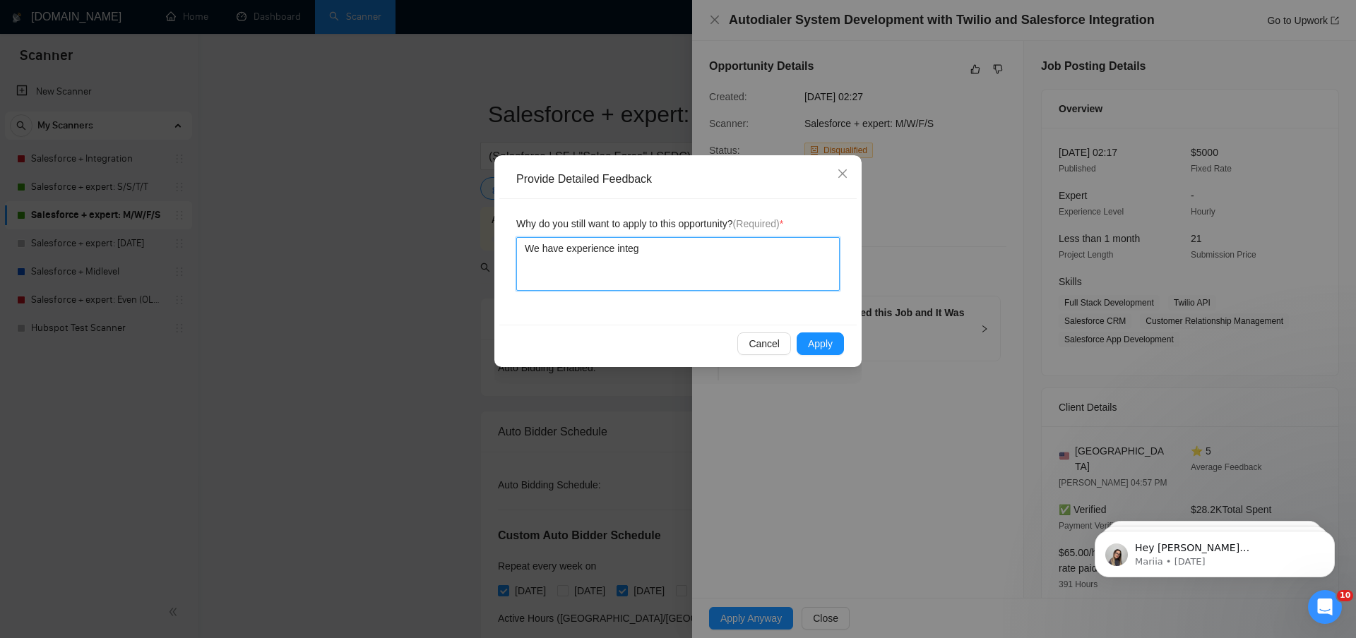
type textarea "We have experience integr"
type textarea "We have experience integra"
type textarea "We have experience integrat"
type textarea "We have experience integrati"
type textarea "We have experience integratin"
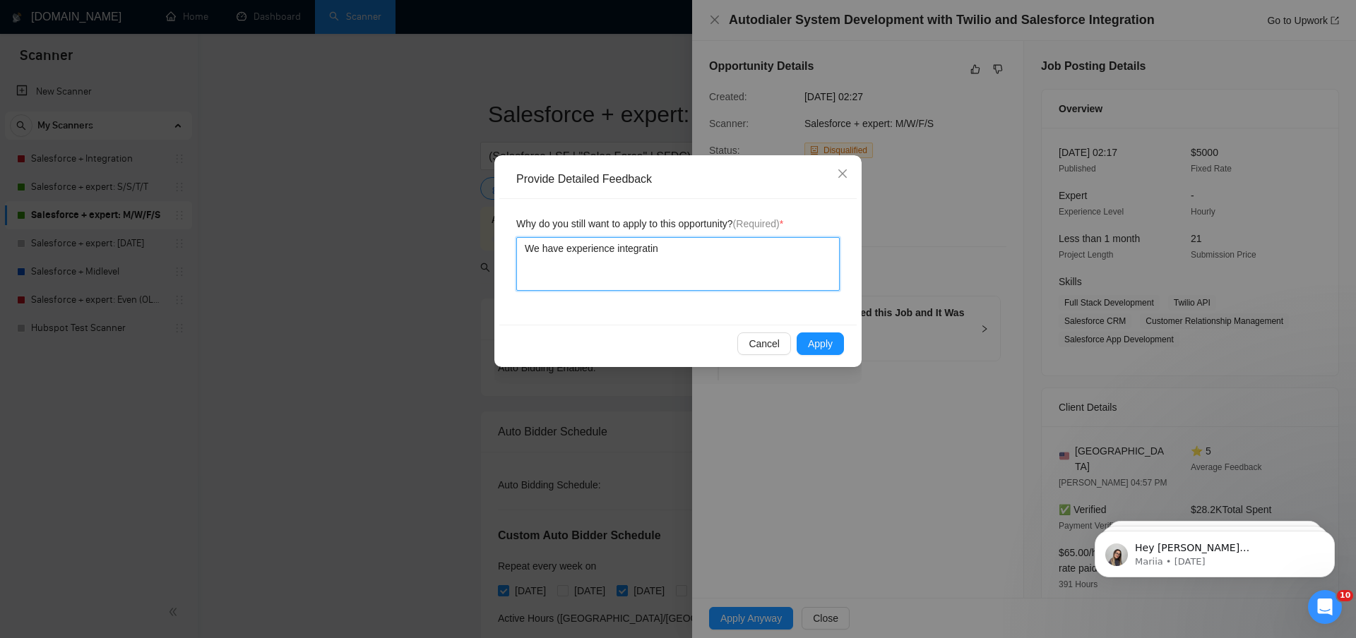
type textarea "We have experience integrating"
type textarea "We have experience integrating T"
type textarea "We have experience integrating Tw"
type textarea "We have experience integrating Twi"
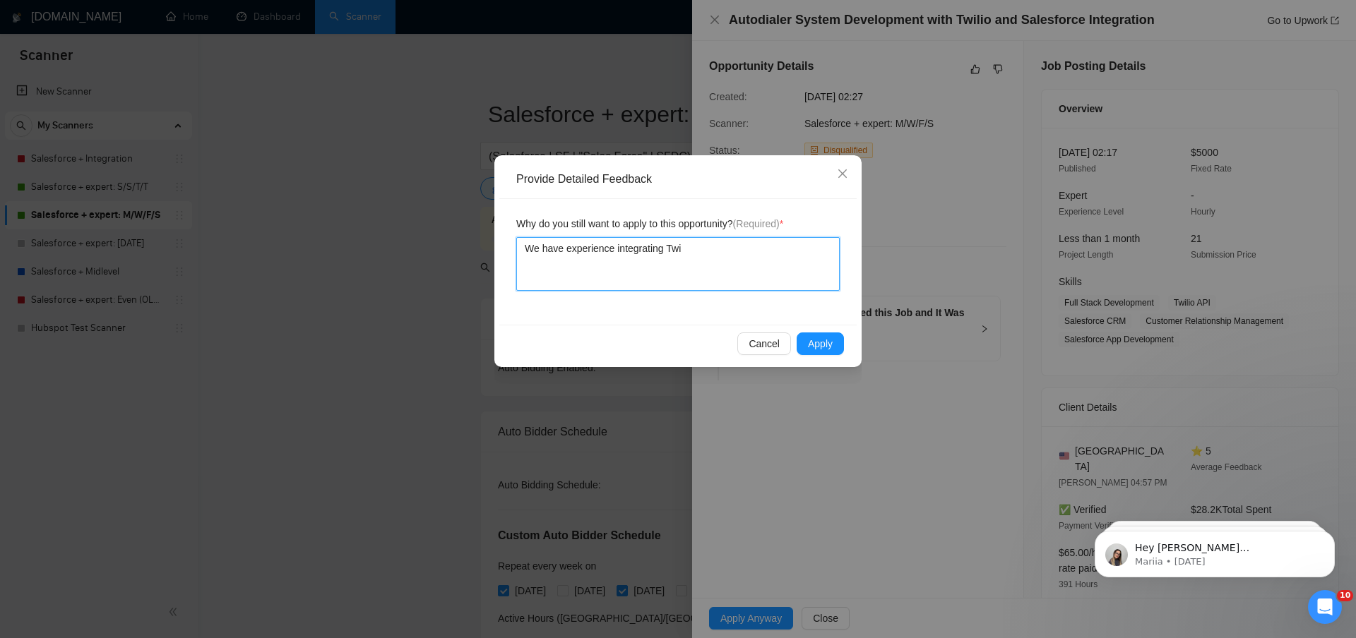
type textarea "We have experience integrating Twin"
type textarea "We have experience integrating Twi"
type textarea "We have experience integrating Twil"
type textarea "We have experience integrating Twili"
type textarea "We have experience integrating Twilio"
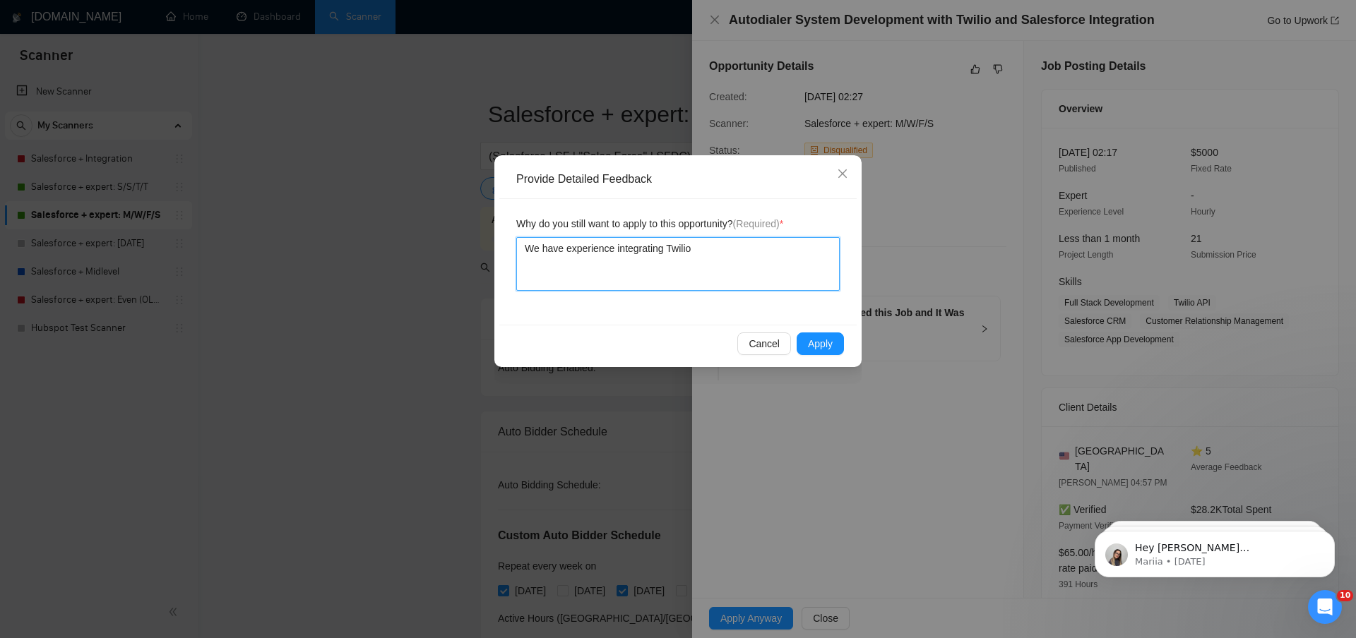
type textarea "We have experience integrating Twilio"
type textarea "We have experience integrating Twilio a"
type textarea "We have experience integrating Twilio an"
type textarea "We have experience integrating Twilio and"
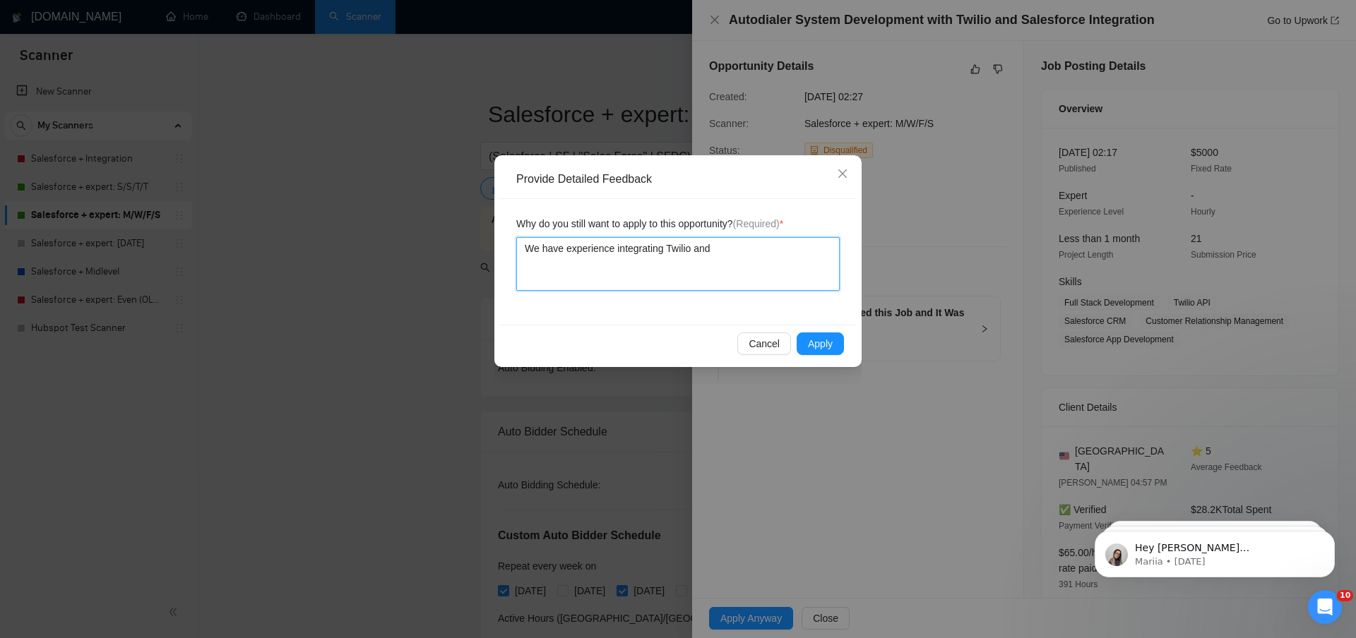
type textarea "We have experience integrating Twilio and S"
type textarea "We have experience integrating Twilio and Sa"
type textarea "We have experience integrating Twilio and [PERSON_NAME]"
type textarea "We have experience integrating Twilio and Sale"
type textarea "We have experience integrating Twilio and Sales"
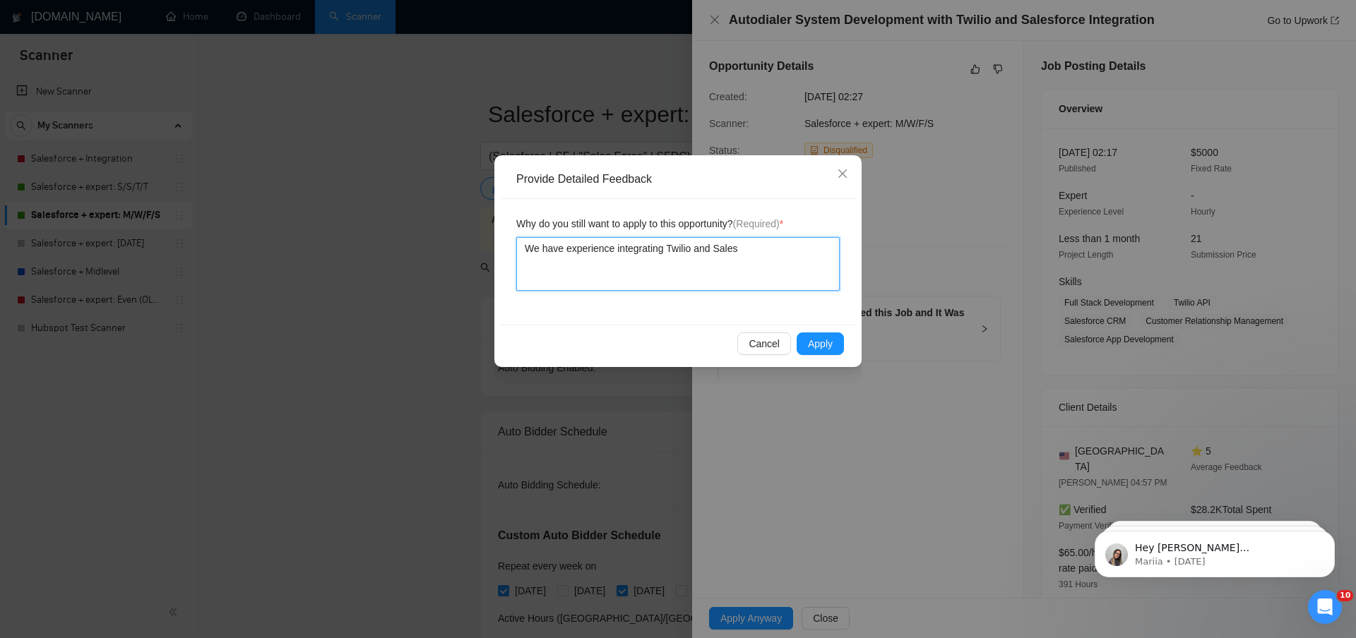
type textarea "We have experience integrating Twilio and Salesf"
type textarea "We have experience integrating Twilio and Salesfo"
type textarea "We have experience integrating Twilio and Salesfor"
type textarea "We have experience integrating Twilio and Salesforc"
type textarea "We have experience integrating Twilio and Salesforce"
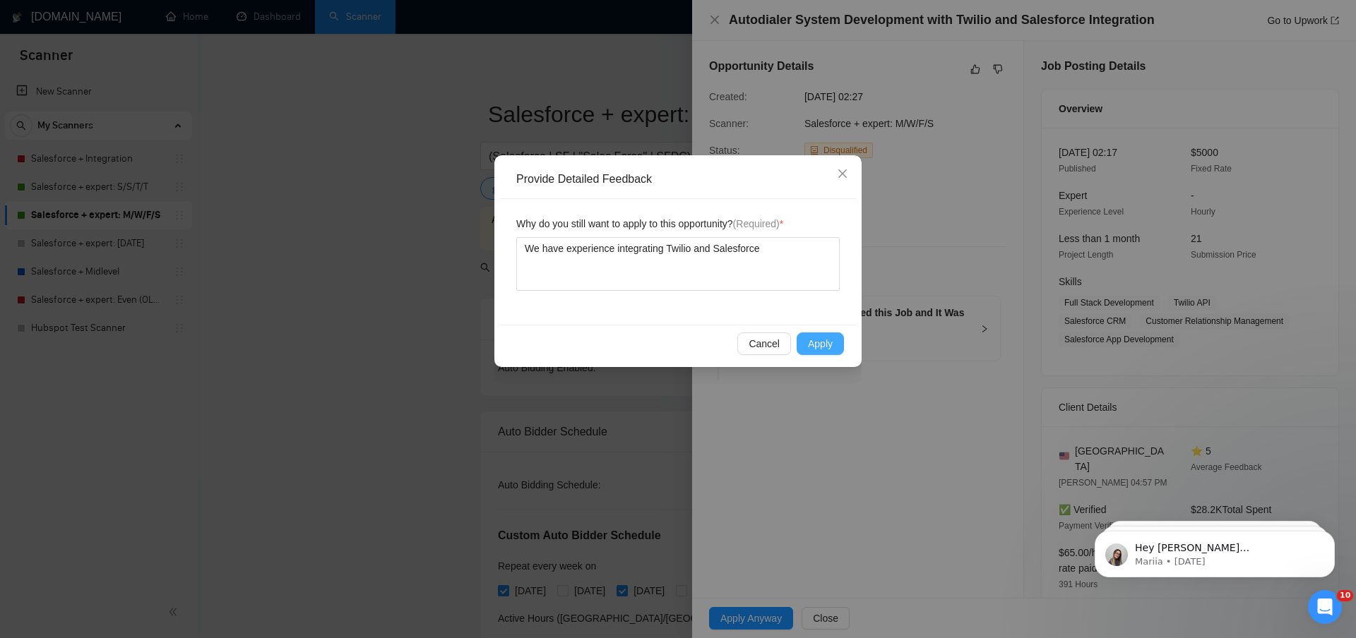
click at [816, 345] on span "Apply" at bounding box center [820, 344] width 25 height 16
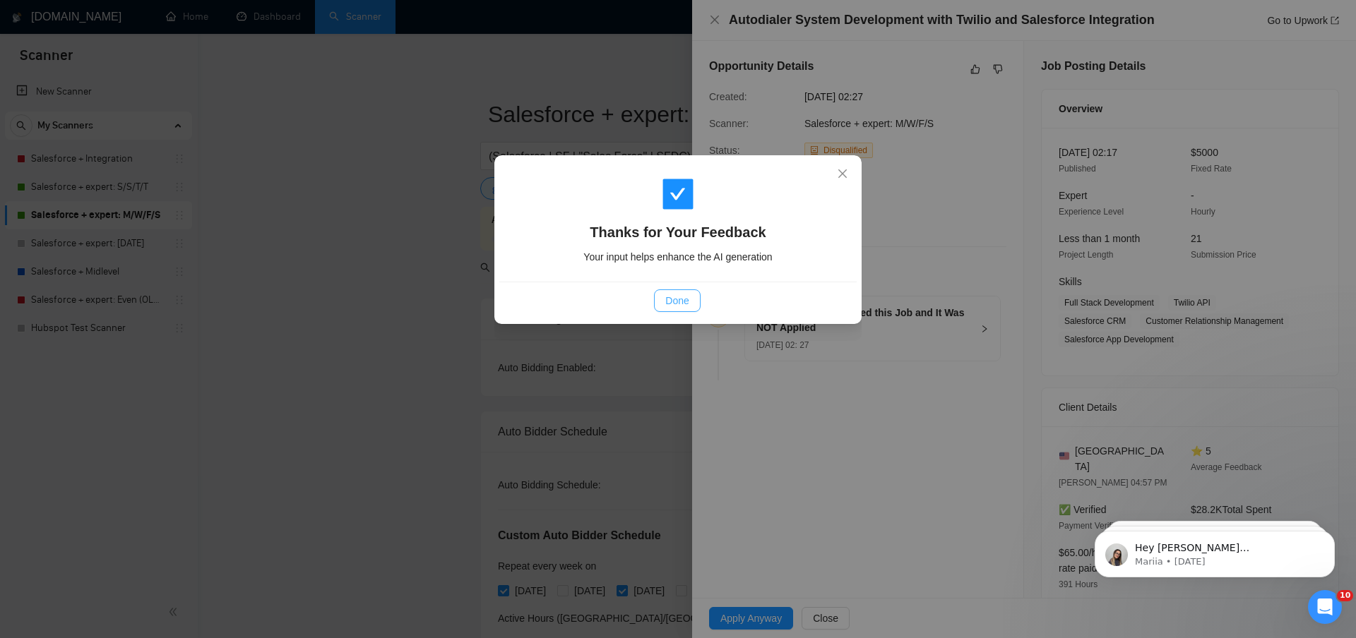
click at [678, 303] on span "Done" at bounding box center [676, 301] width 23 height 16
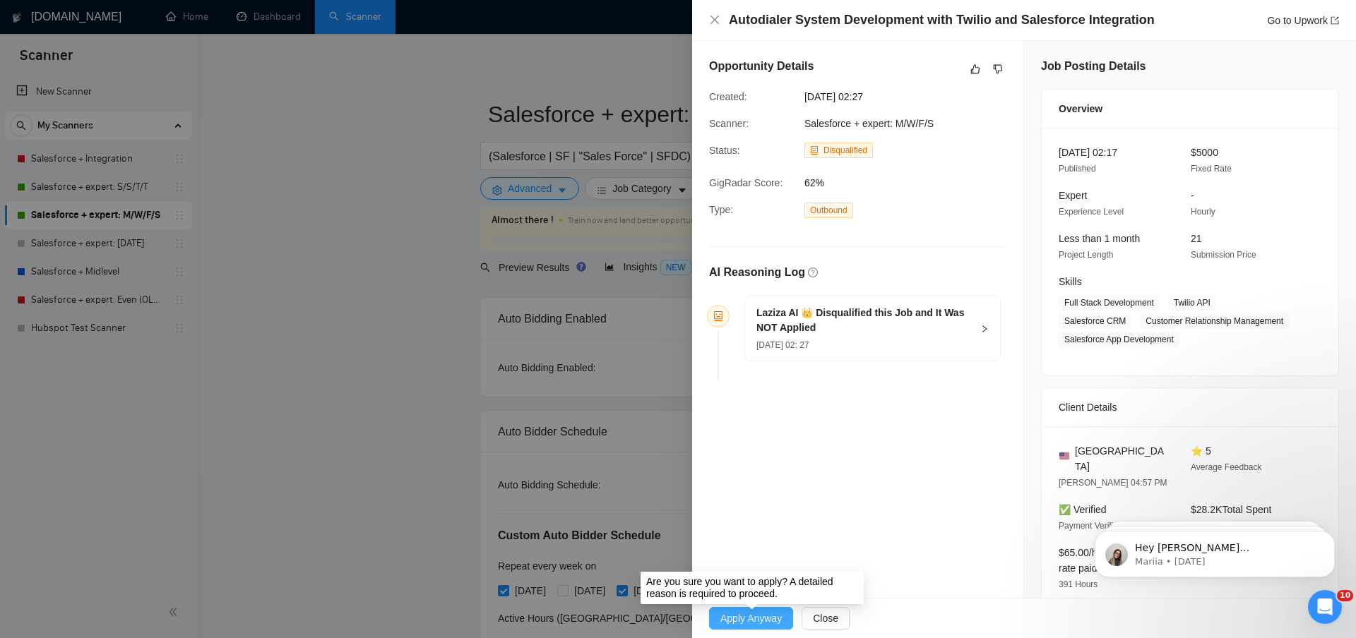
click at [768, 622] on span "Apply Anyway" at bounding box center [750, 619] width 61 height 16
